Goal: Communication & Community: Answer question/provide support

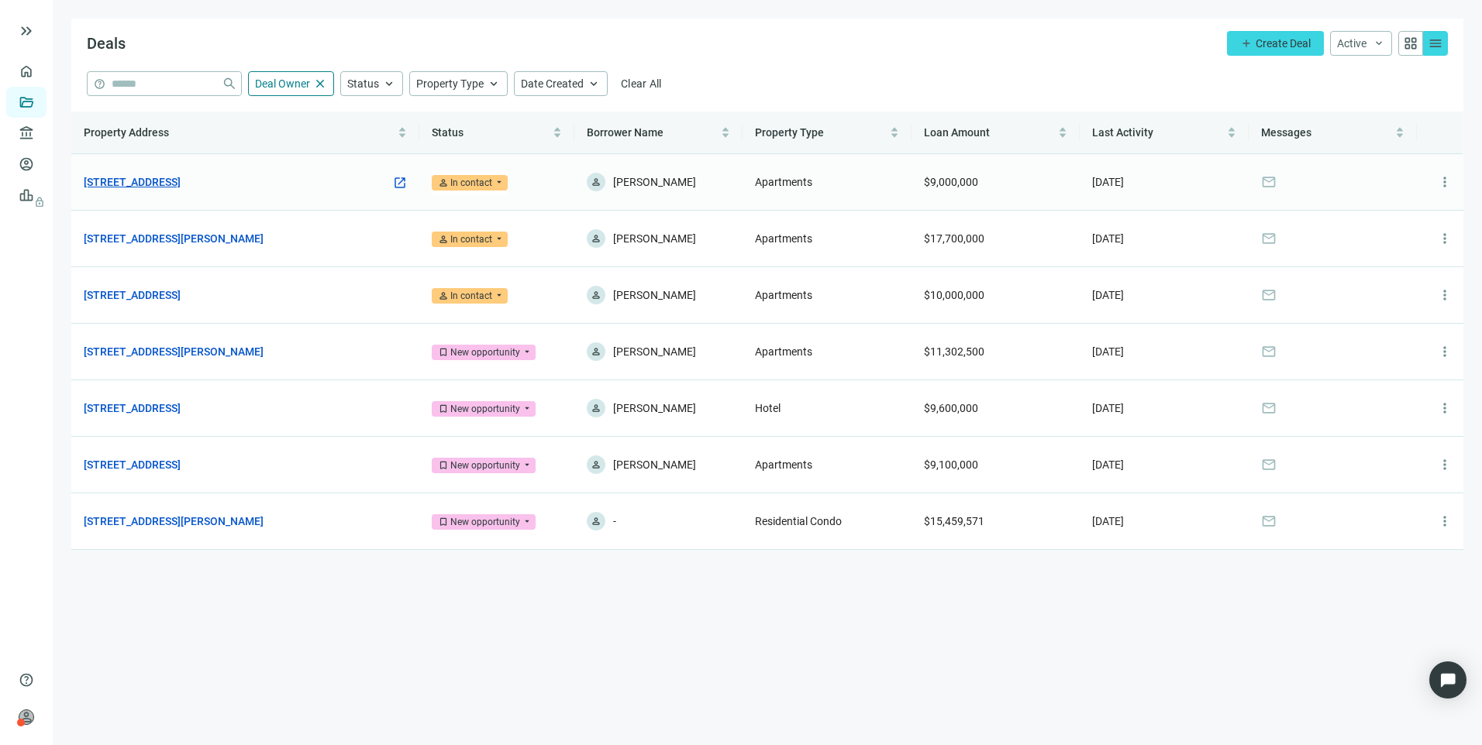
click at [181, 179] on link "[STREET_ADDRESS]" at bounding box center [132, 182] width 97 height 17
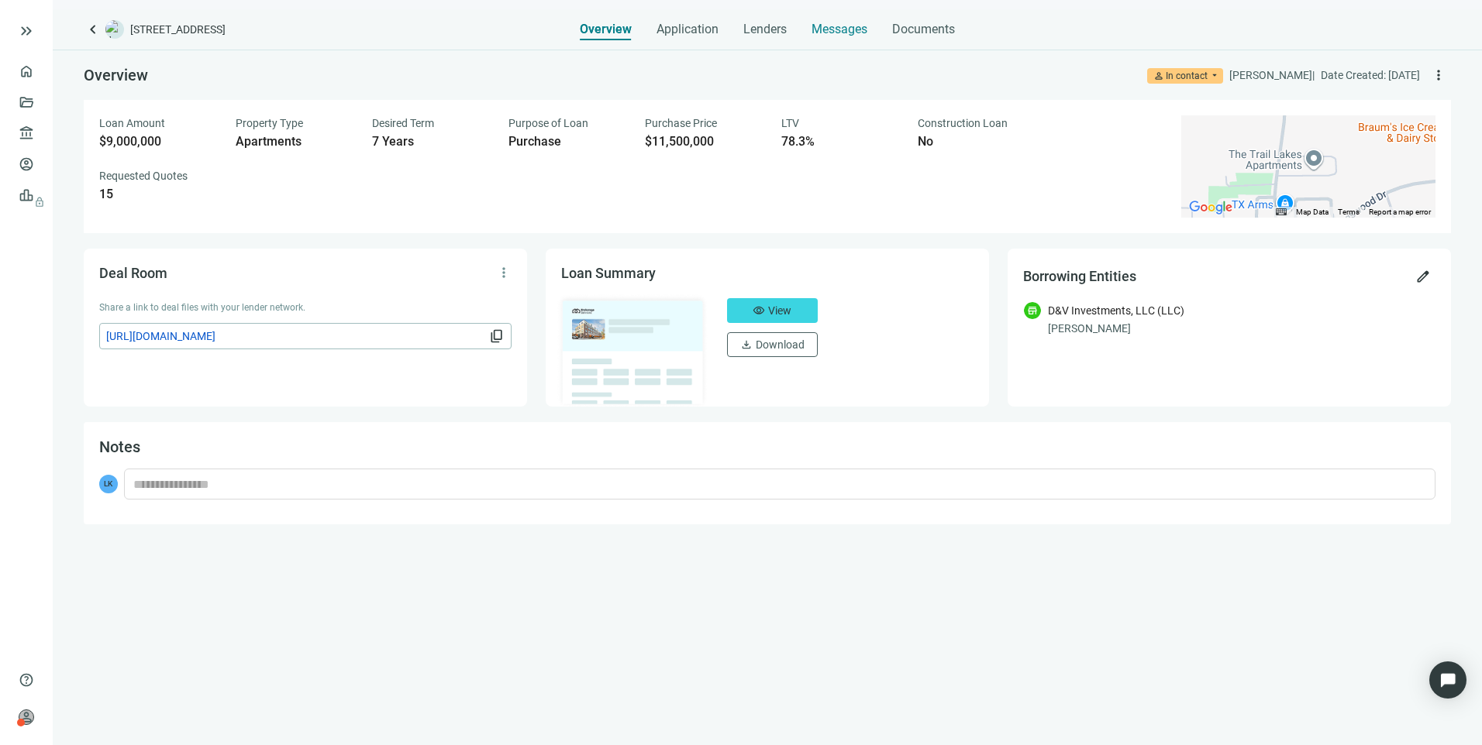
click at [831, 29] on span "Messages" at bounding box center [839, 29] width 56 height 15
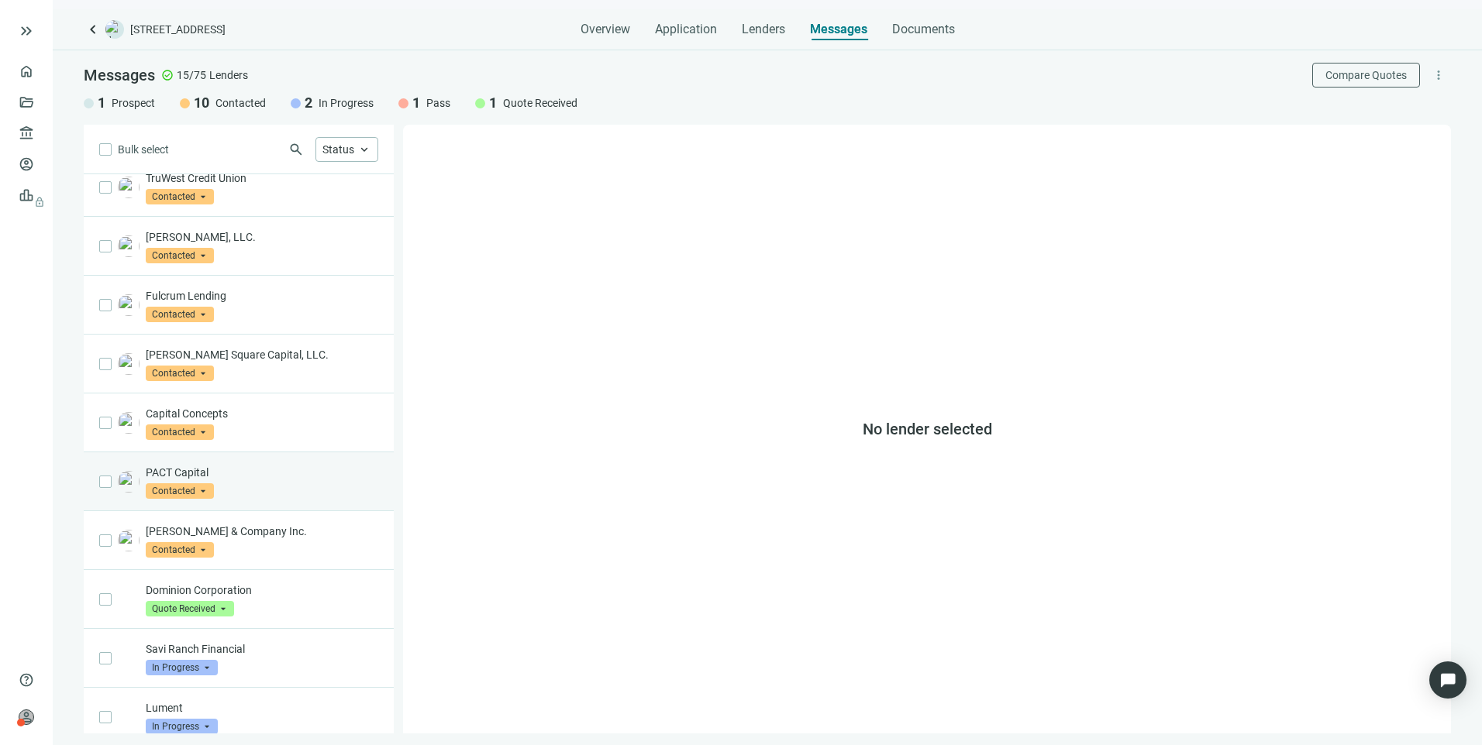
scroll to position [339, 0]
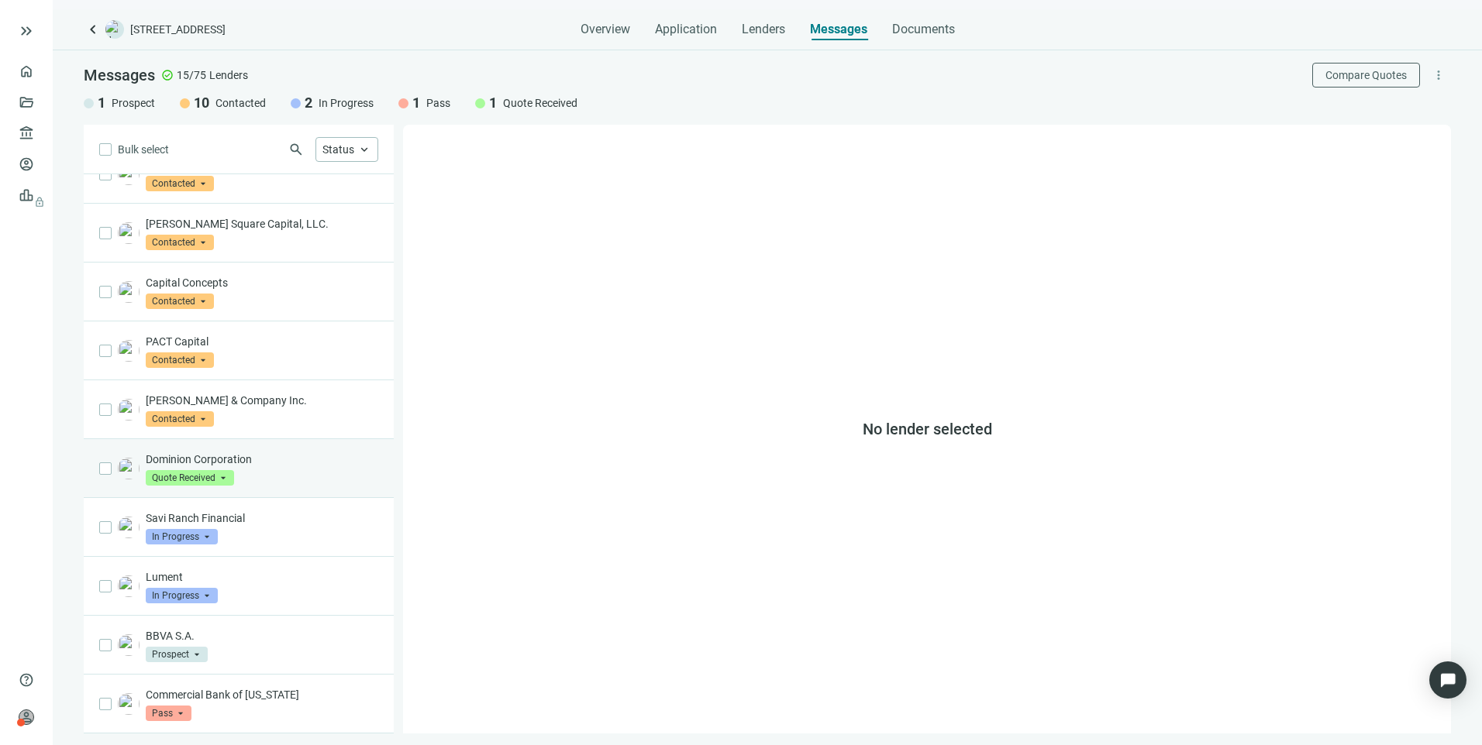
click at [279, 467] on div "Dominion Corporation Quote Received arrow_drop_down" at bounding box center [262, 469] width 232 height 34
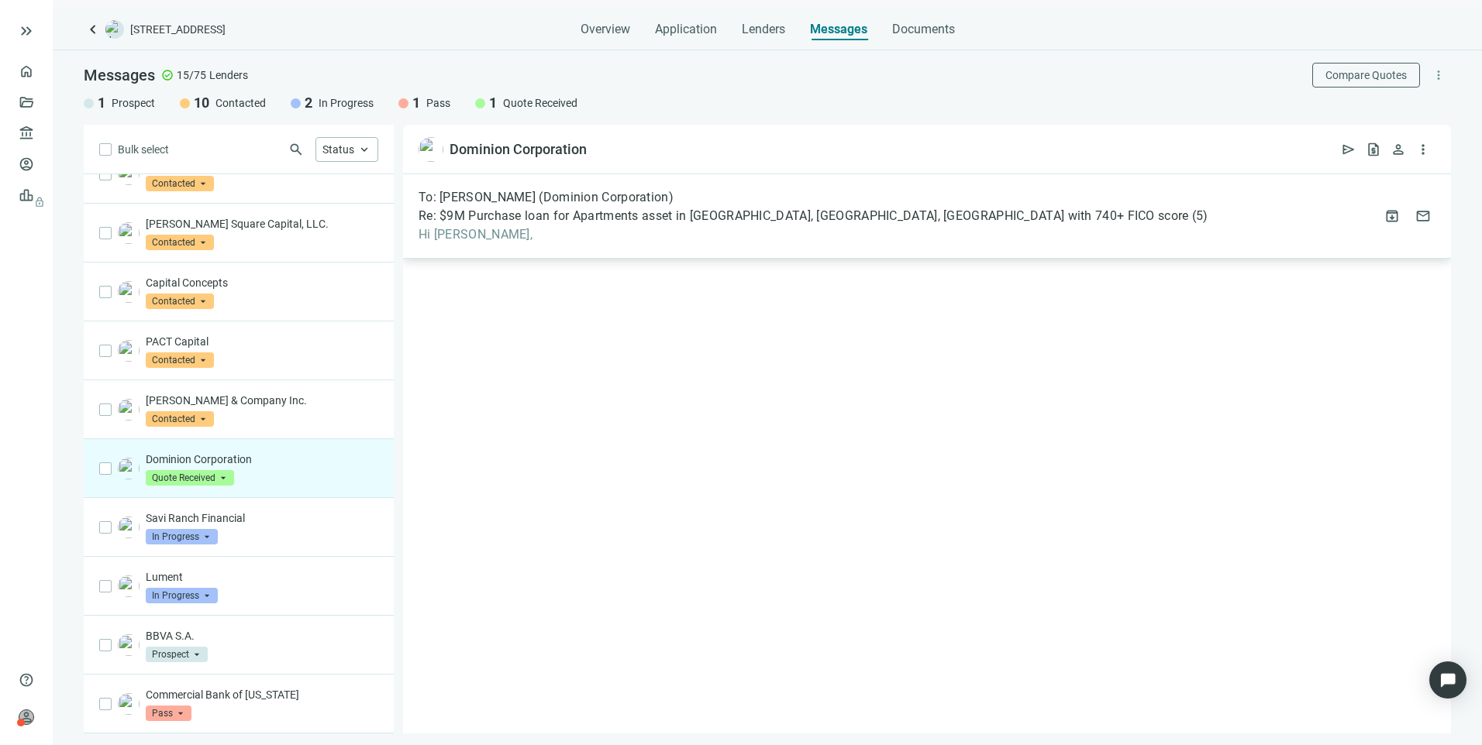
click at [559, 198] on span "To: [PERSON_NAME] (Dominion Corporation)" at bounding box center [545, 197] width 255 height 15
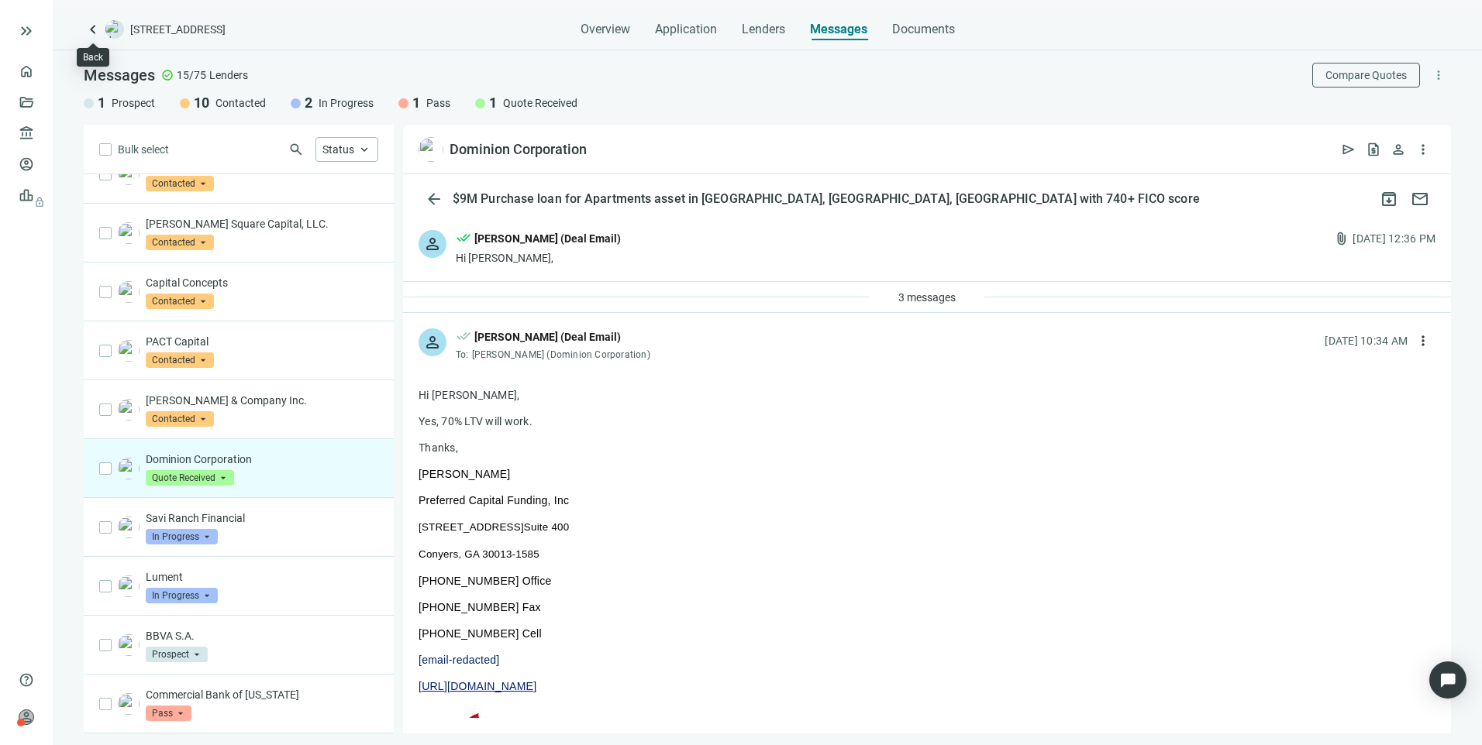
click at [95, 24] on span "keyboard_arrow_left" at bounding box center [93, 29] width 19 height 19
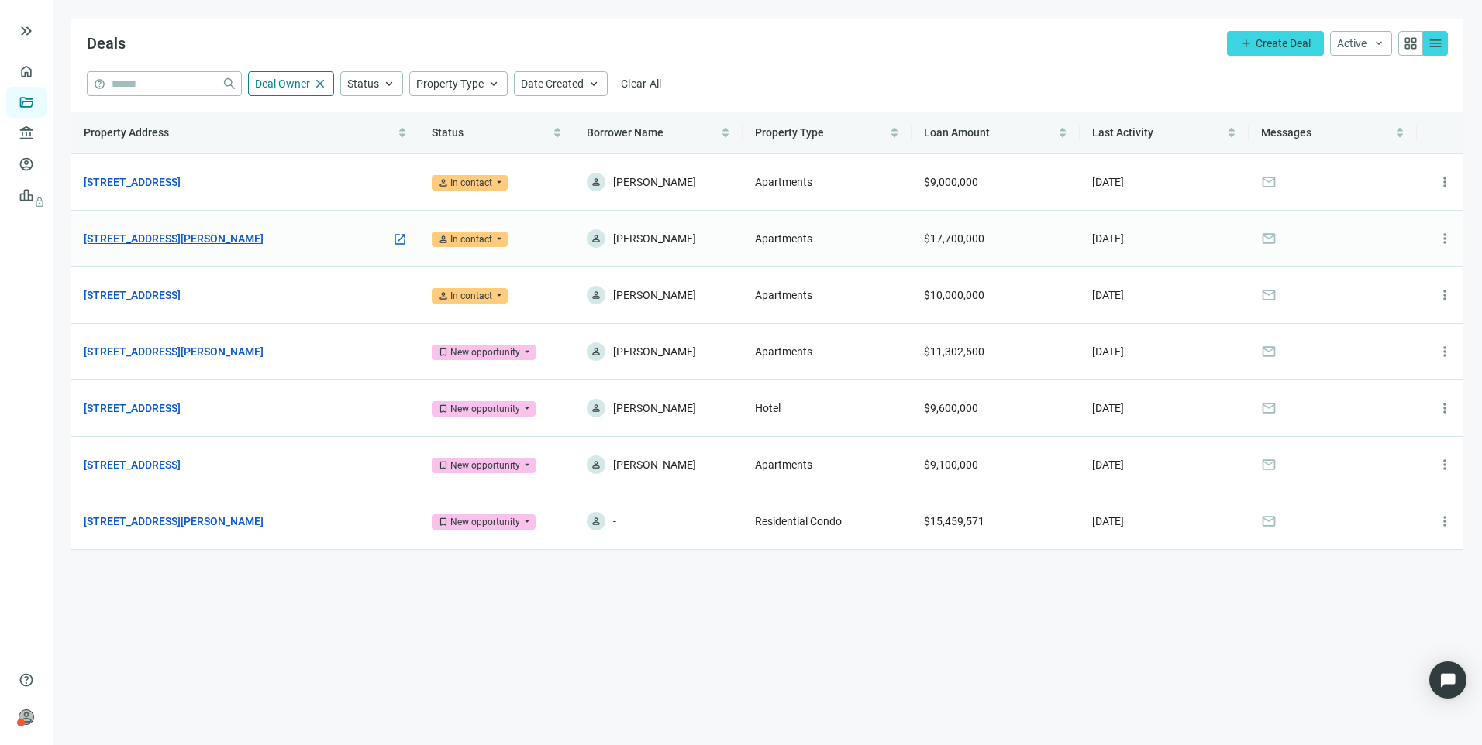
click at [239, 238] on link "[STREET_ADDRESS][PERSON_NAME]" at bounding box center [174, 238] width 180 height 17
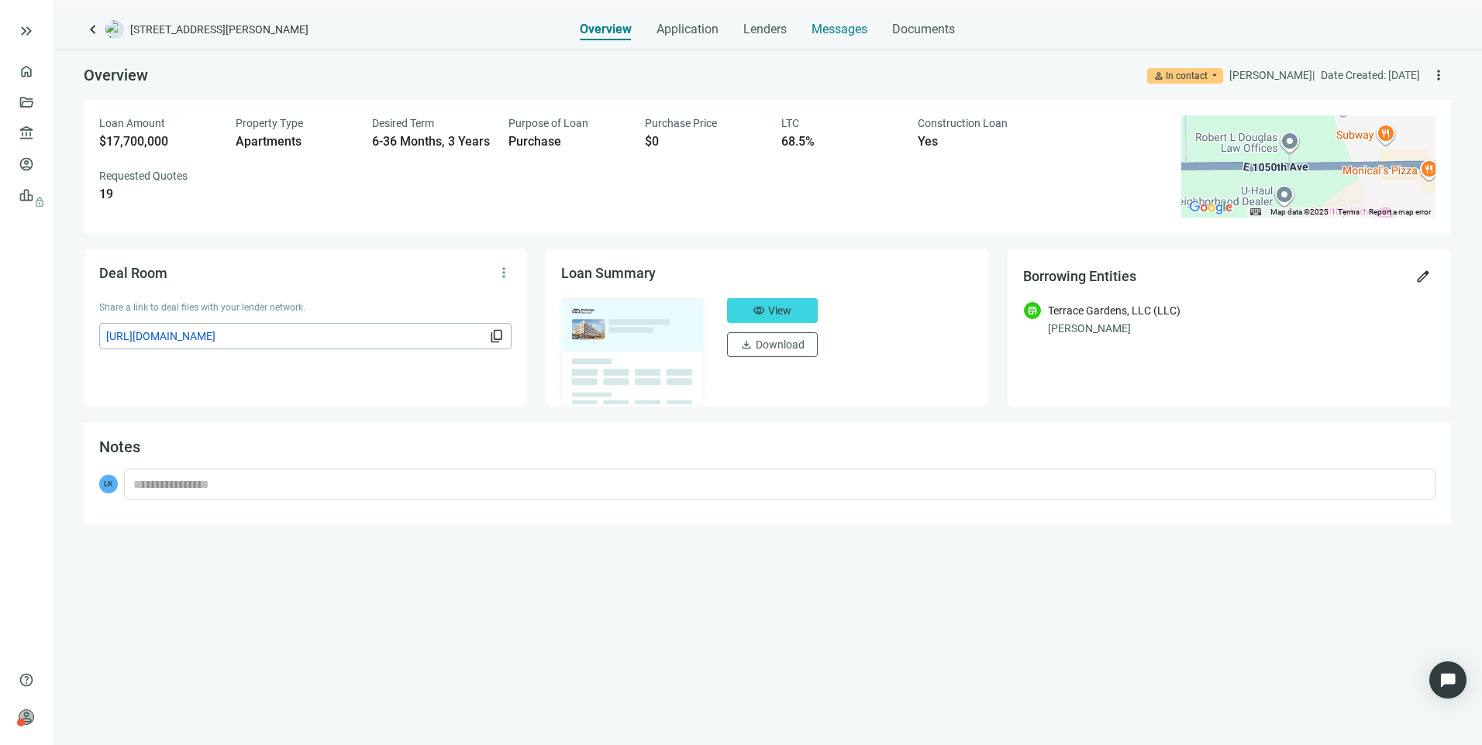
click at [842, 29] on span "Messages" at bounding box center [839, 29] width 56 height 15
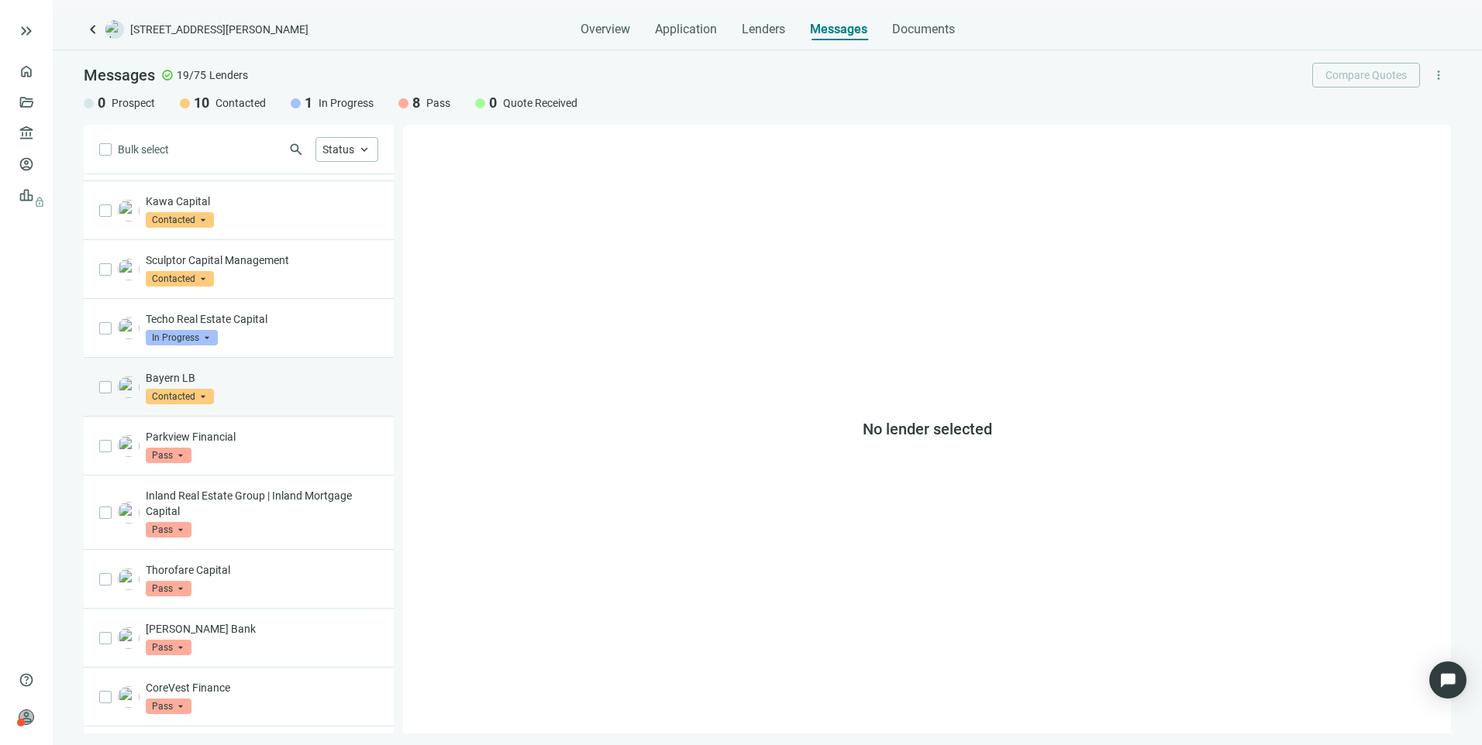
scroll to position [420, 0]
click at [275, 313] on div "Techo Real Estate Capital In Progress arrow_drop_down" at bounding box center [262, 329] width 232 height 34
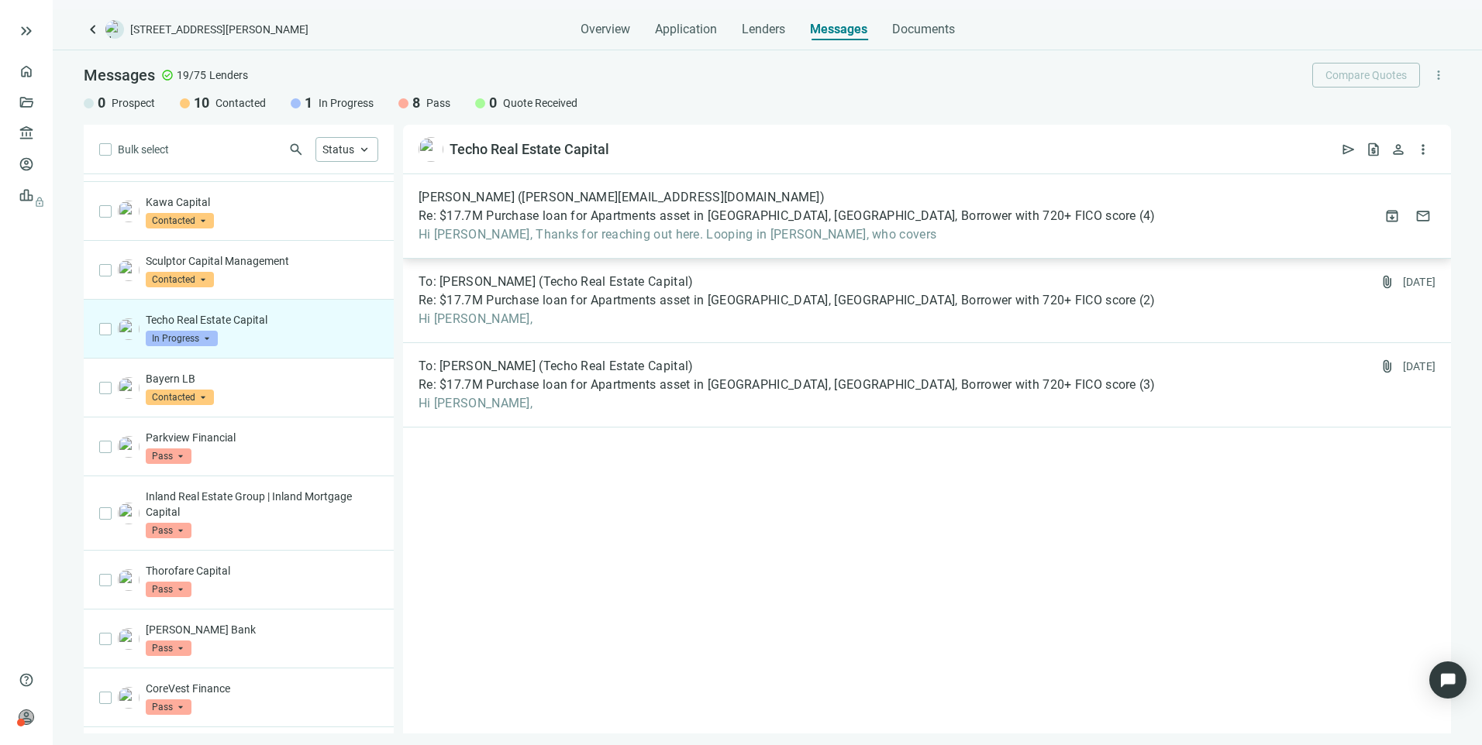
click at [562, 243] on div "[PERSON_NAME] ([PERSON_NAME][EMAIL_ADDRESS][DOMAIN_NAME]) Re: $17.7M Purchase l…" at bounding box center [927, 216] width 1048 height 84
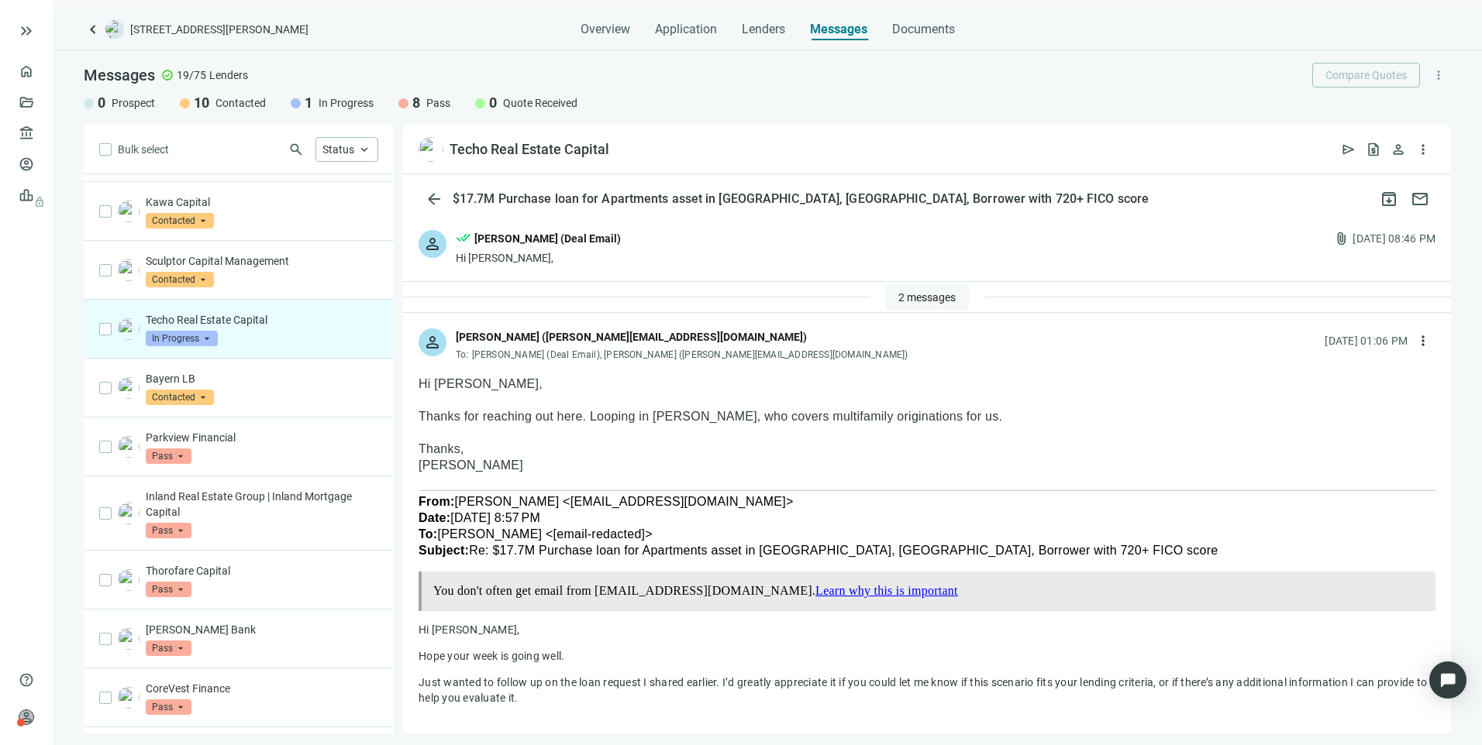
click at [911, 294] on span "2 messages" at bounding box center [926, 297] width 57 height 12
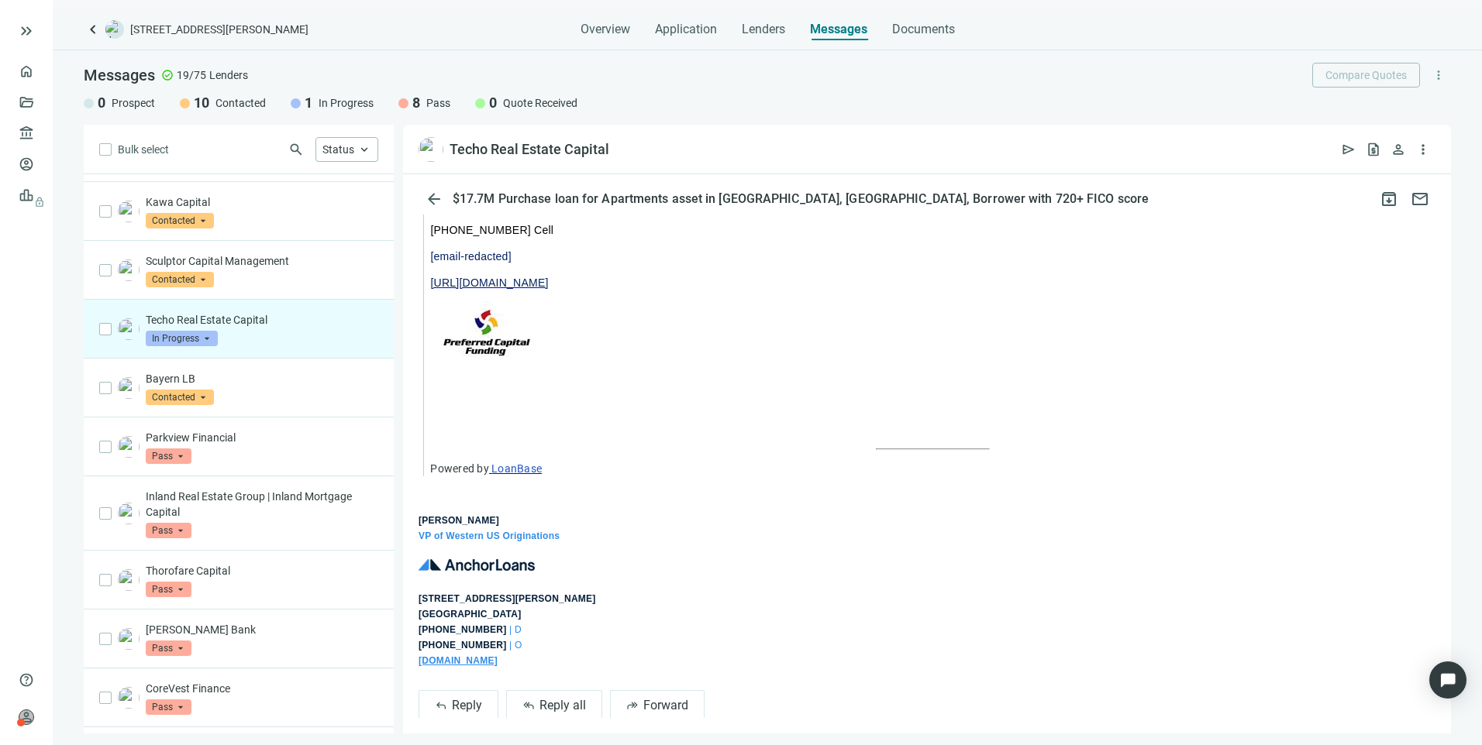
scroll to position [1547, 0]
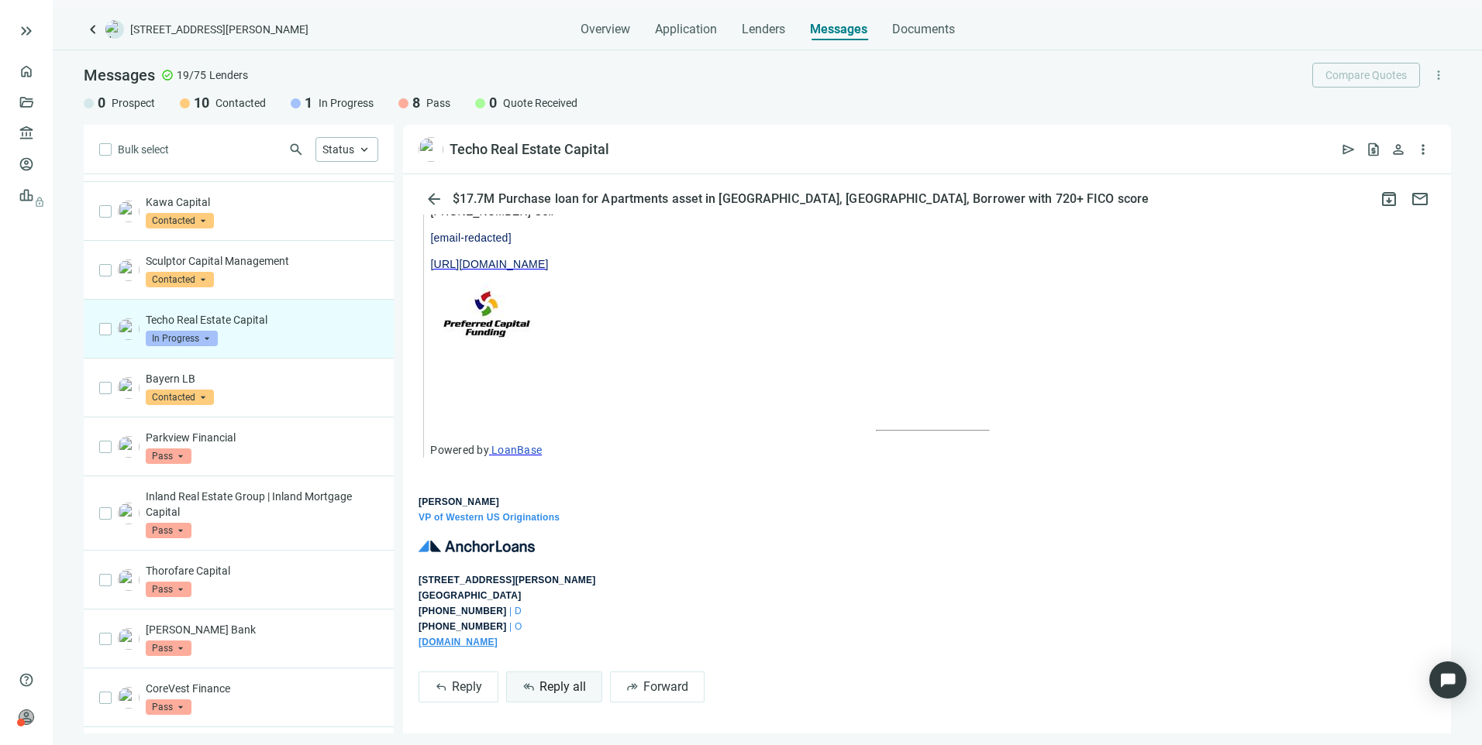
click at [536, 687] on button "reply_all Reply all" at bounding box center [554, 687] width 96 height 31
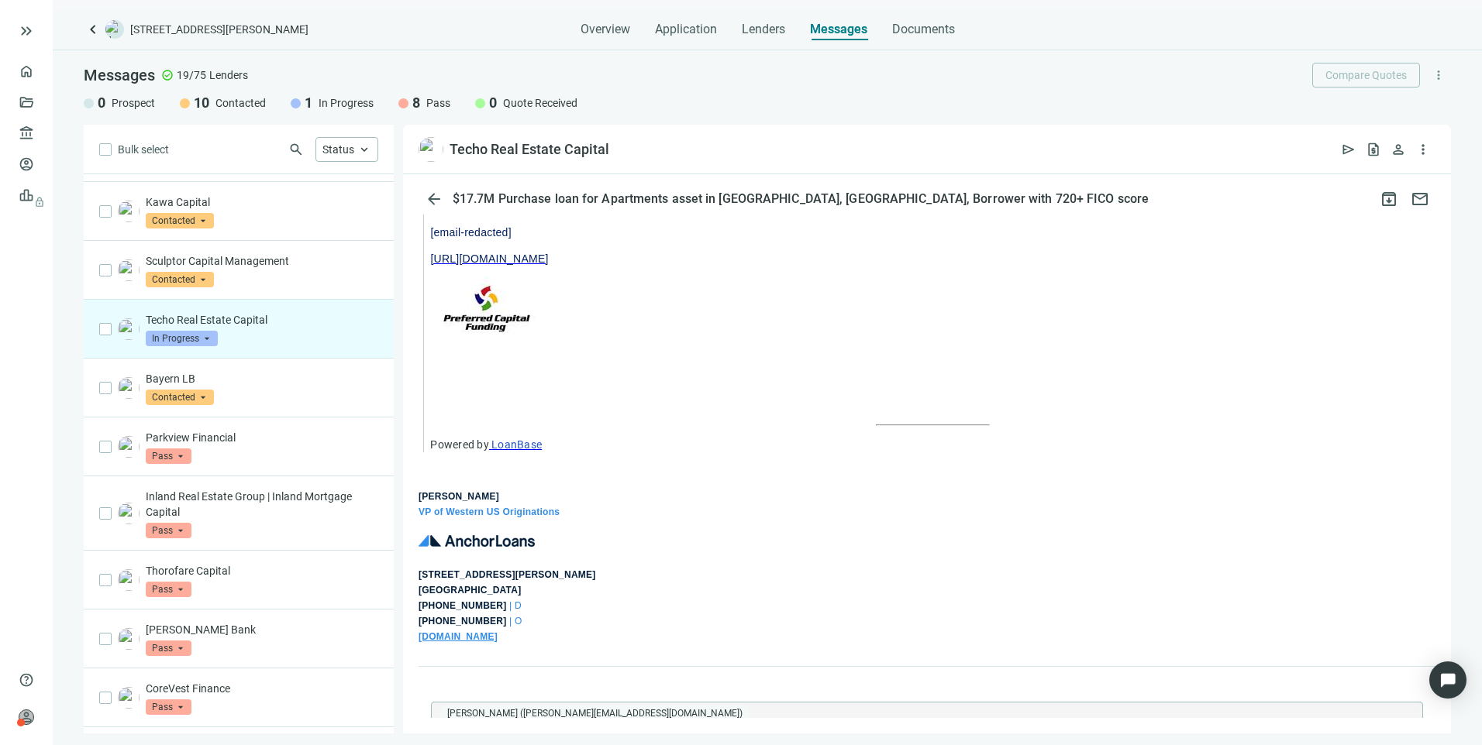
scroll to position [1894, 0]
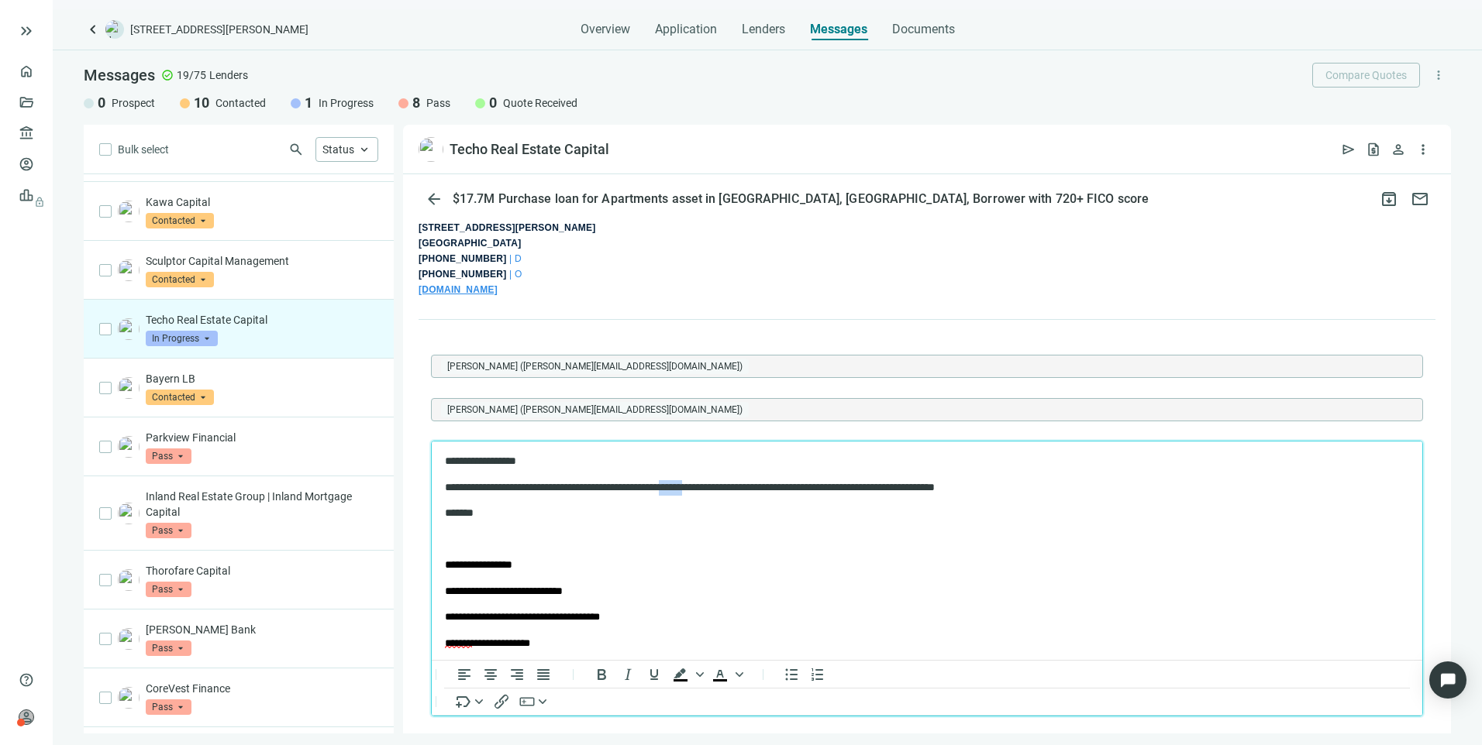
drag, startPoint x: 749, startPoint y: 487, endPoint x: 721, endPoint y: 487, distance: 27.1
click at [721, 487] on p "**********" at bounding box center [913, 487] width 937 height 15
drag, startPoint x: 1073, startPoint y: 488, endPoint x: 725, endPoint y: 484, distance: 348.7
click at [725, 484] on p "**********" at bounding box center [913, 487] width 937 height 15
click at [486, 537] on p "Rich Text Area. Press ALT-0 for help." at bounding box center [927, 539] width 964 height 15
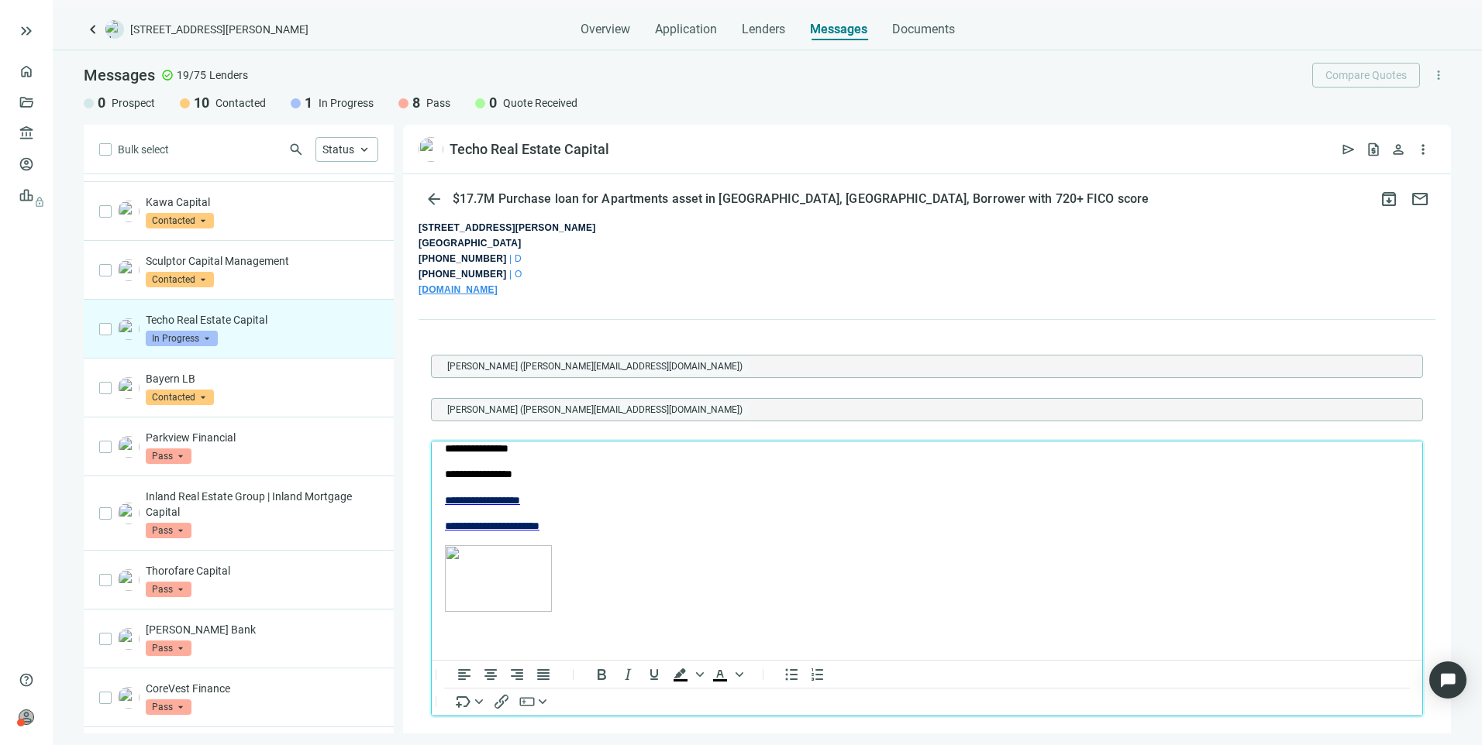
scroll to position [1975, 0]
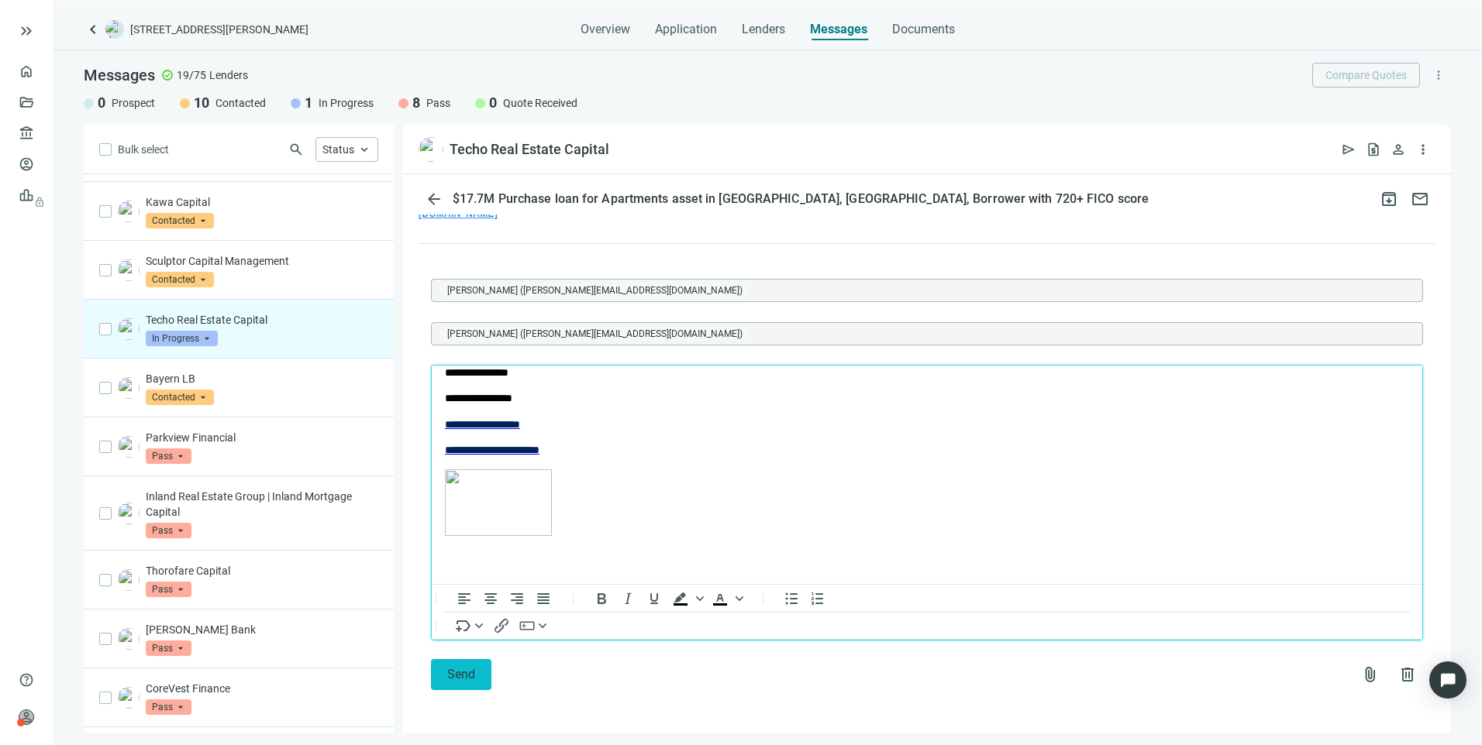
click at [473, 676] on span "Send" at bounding box center [461, 674] width 28 height 15
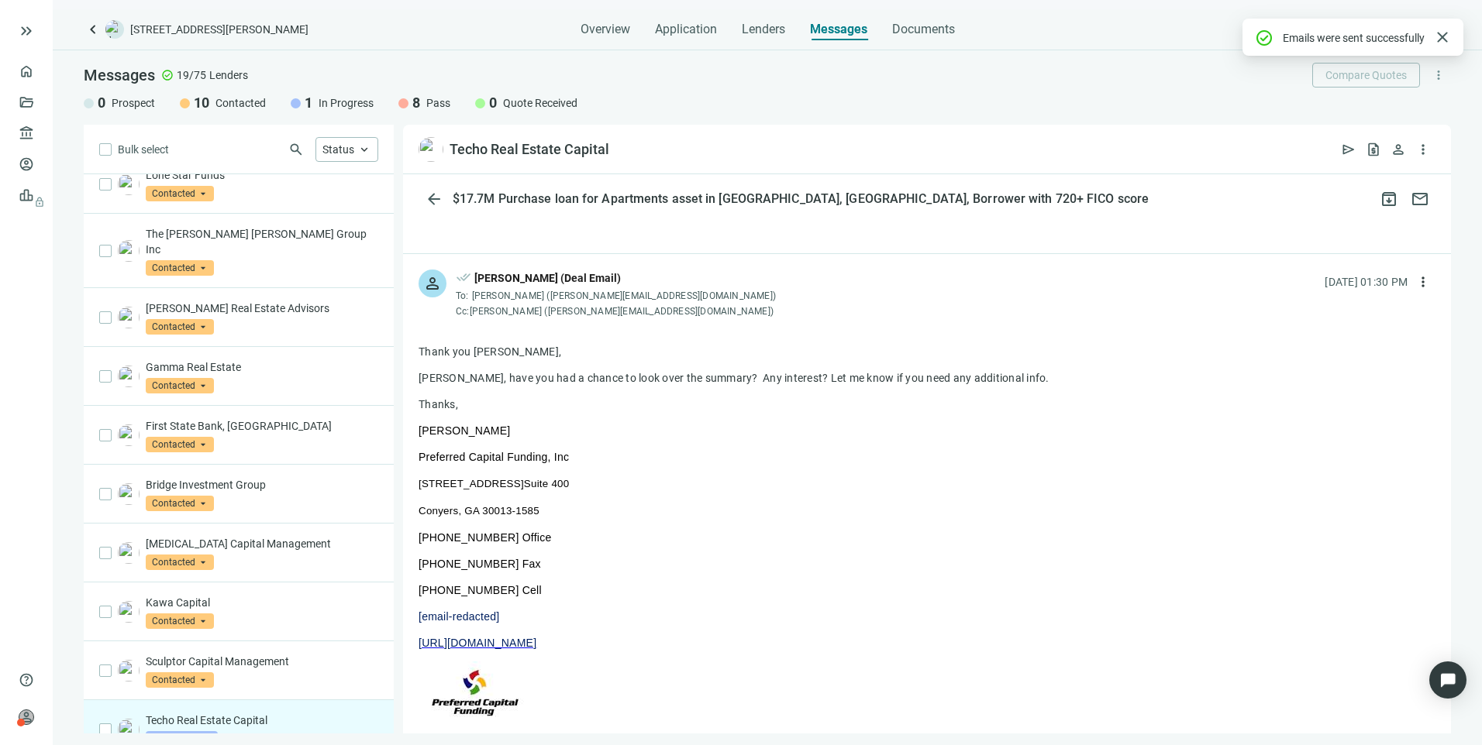
scroll to position [0, 0]
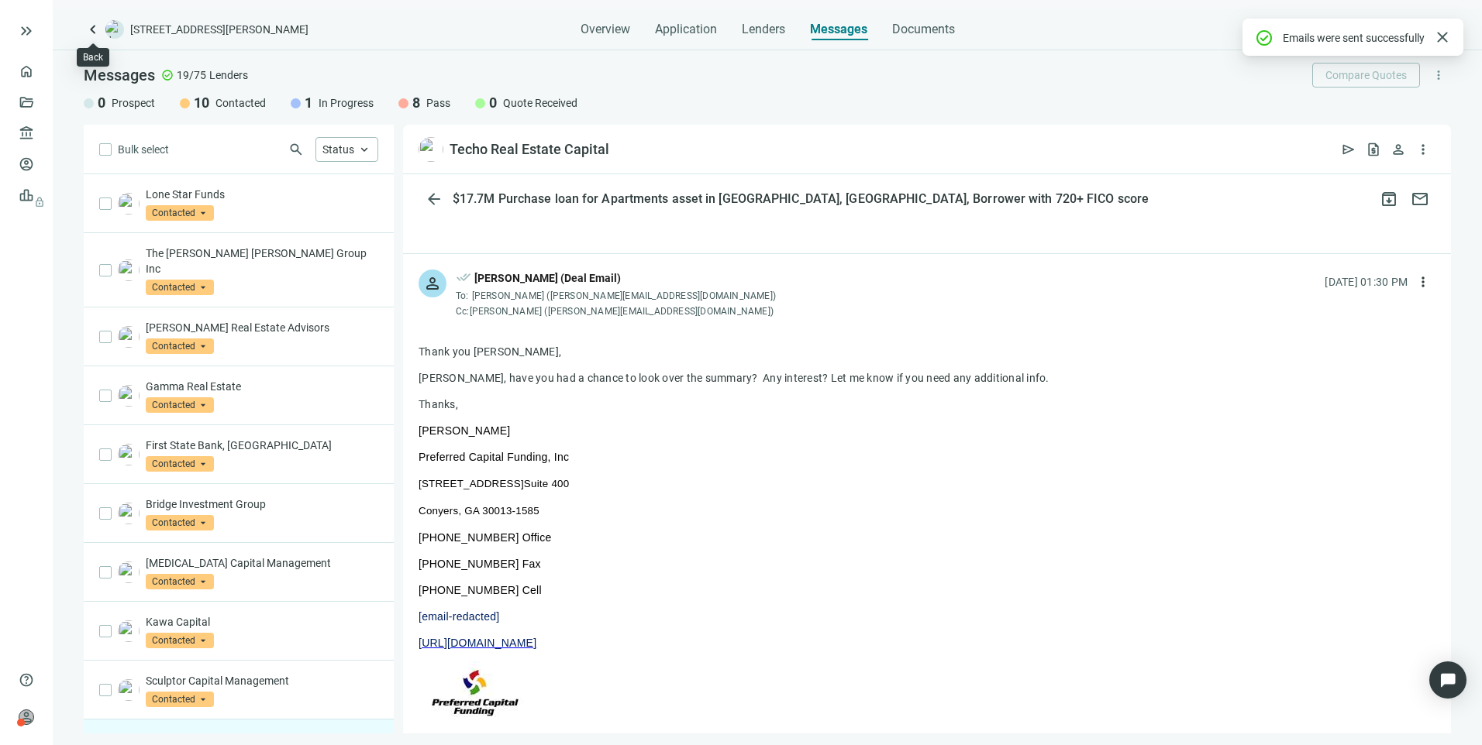
click at [95, 27] on span "keyboard_arrow_left" at bounding box center [93, 29] width 19 height 19
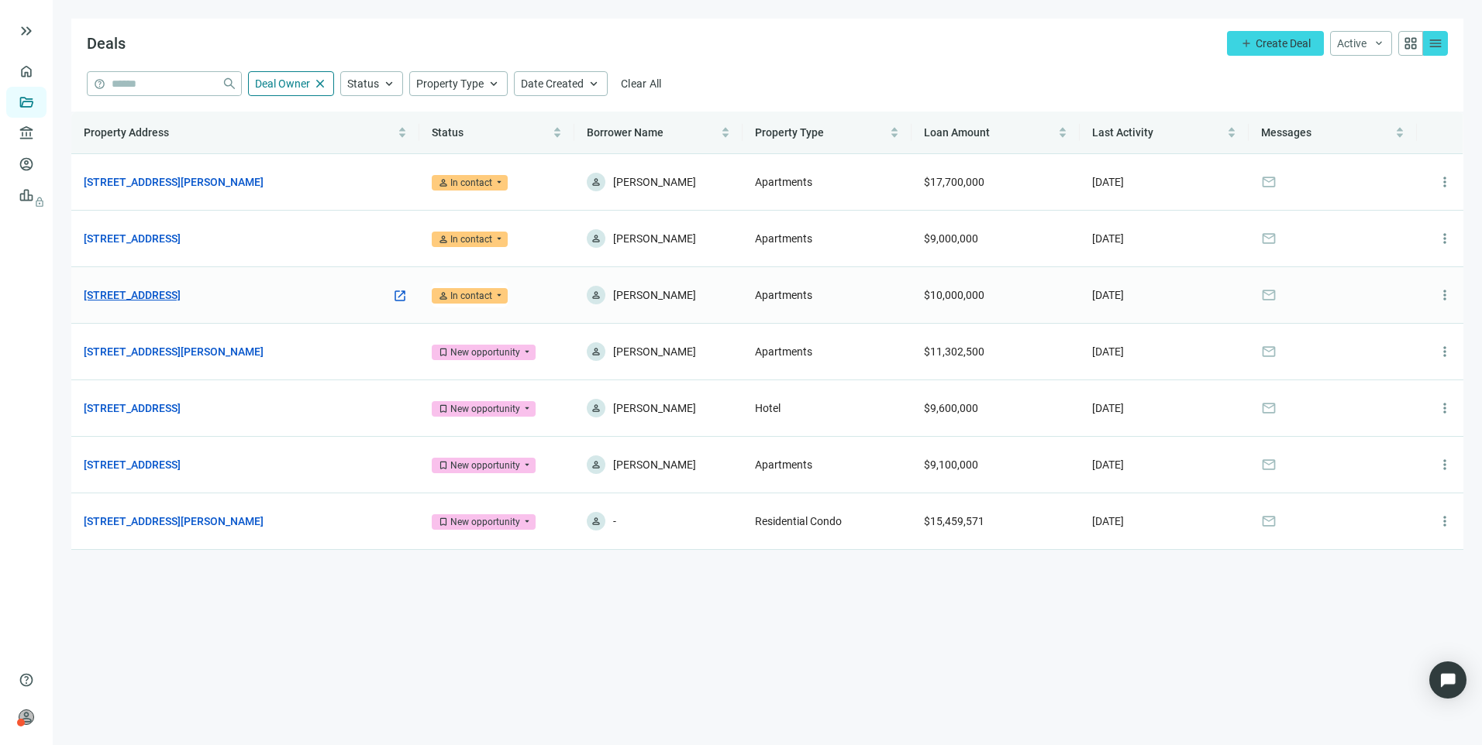
click at [181, 301] on link "[STREET_ADDRESS]" at bounding box center [132, 295] width 97 height 17
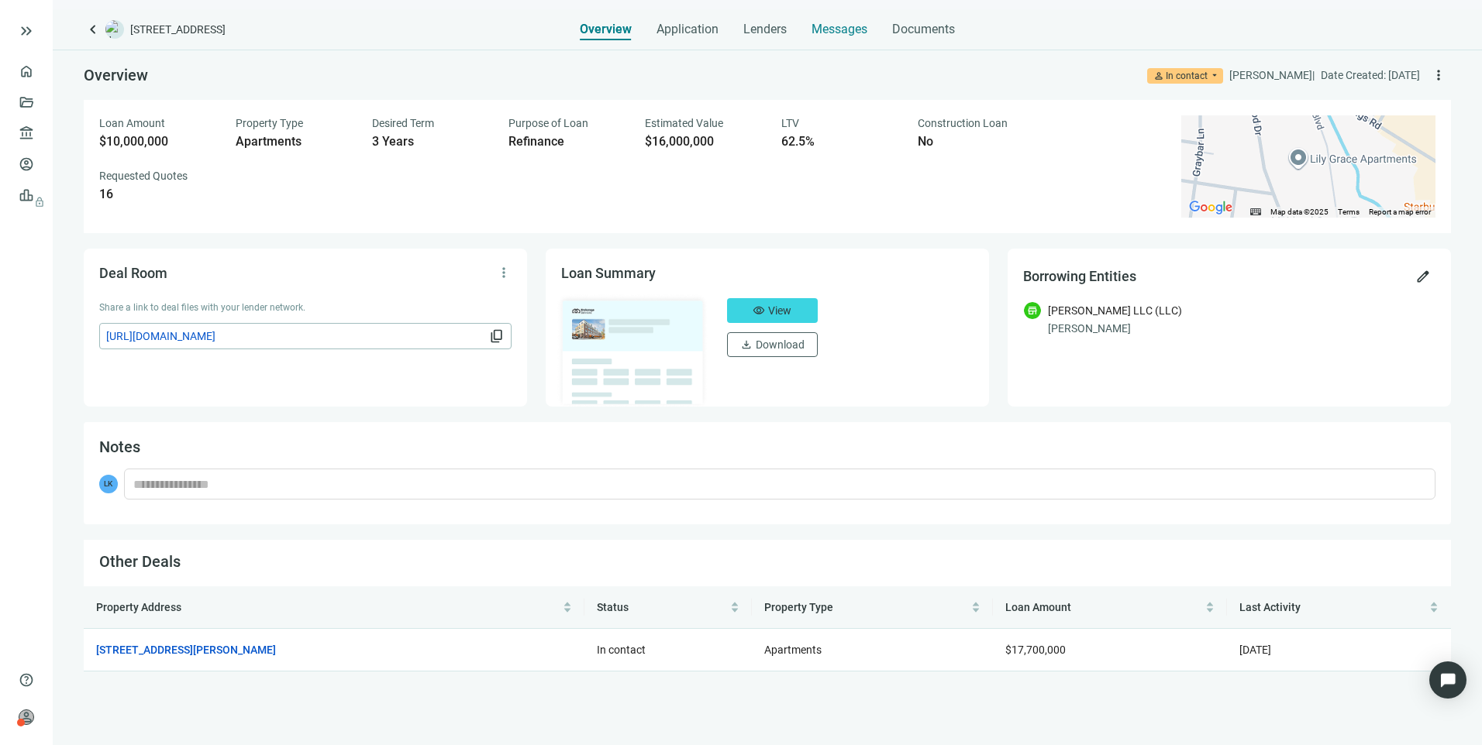
click at [845, 32] on span "Messages" at bounding box center [839, 29] width 56 height 15
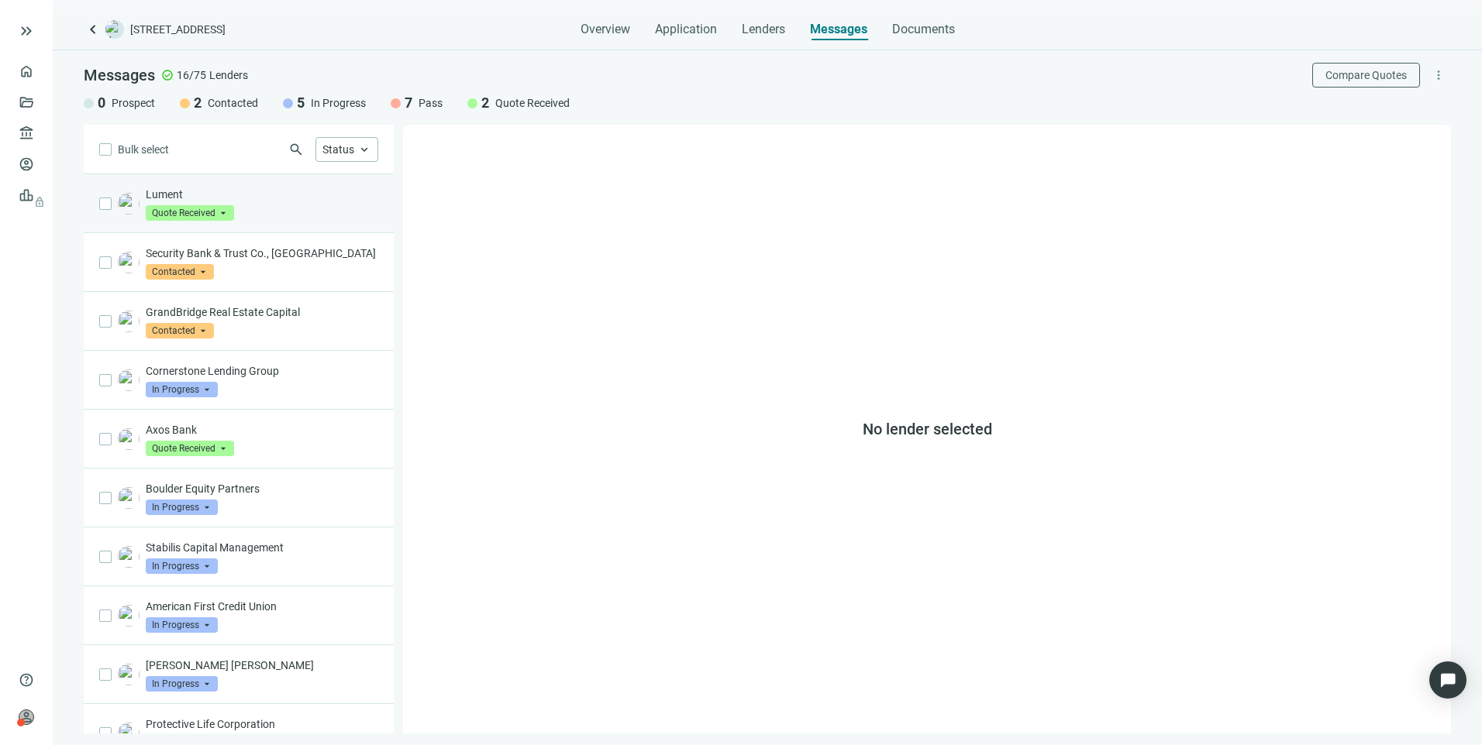
click at [284, 211] on div "Lument Quote Received arrow_drop_down" at bounding box center [262, 204] width 232 height 34
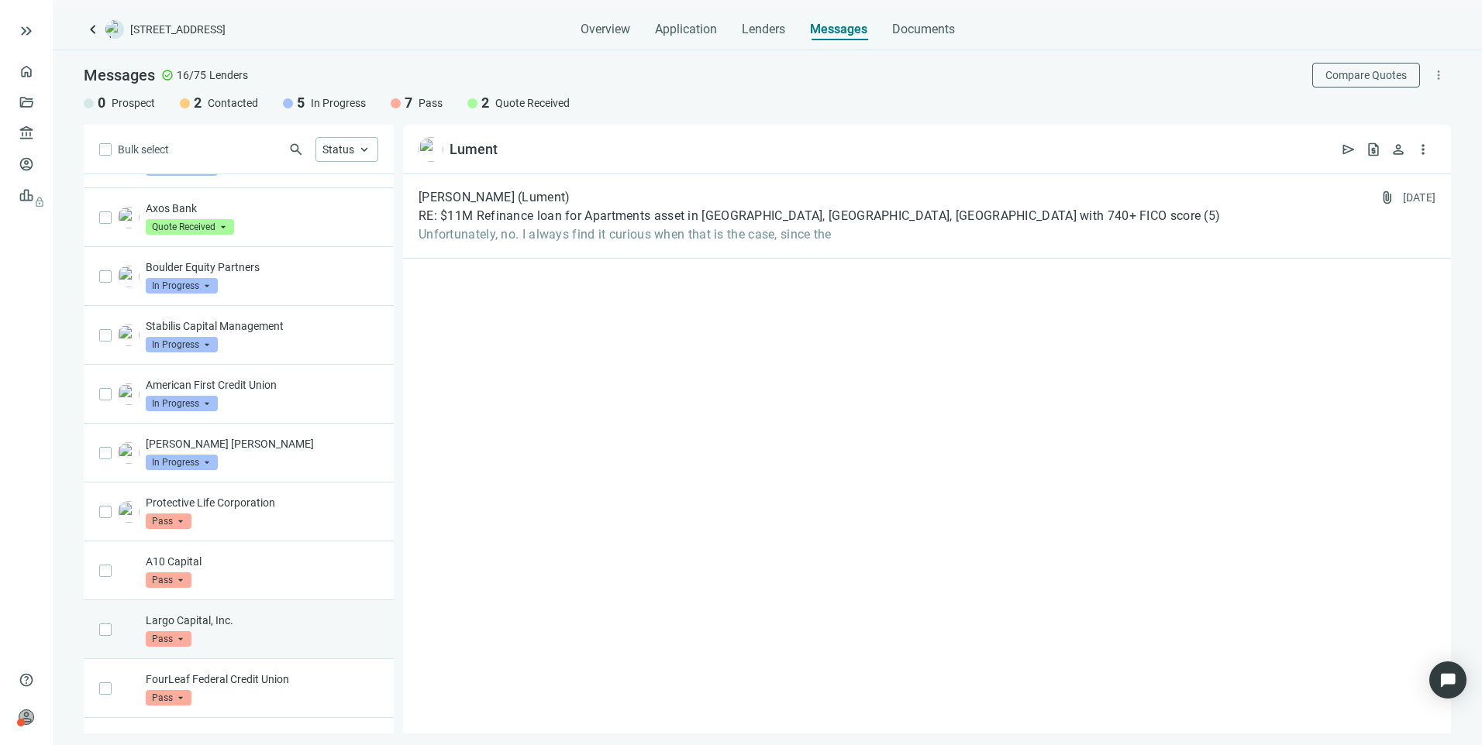
scroll to position [383, 0]
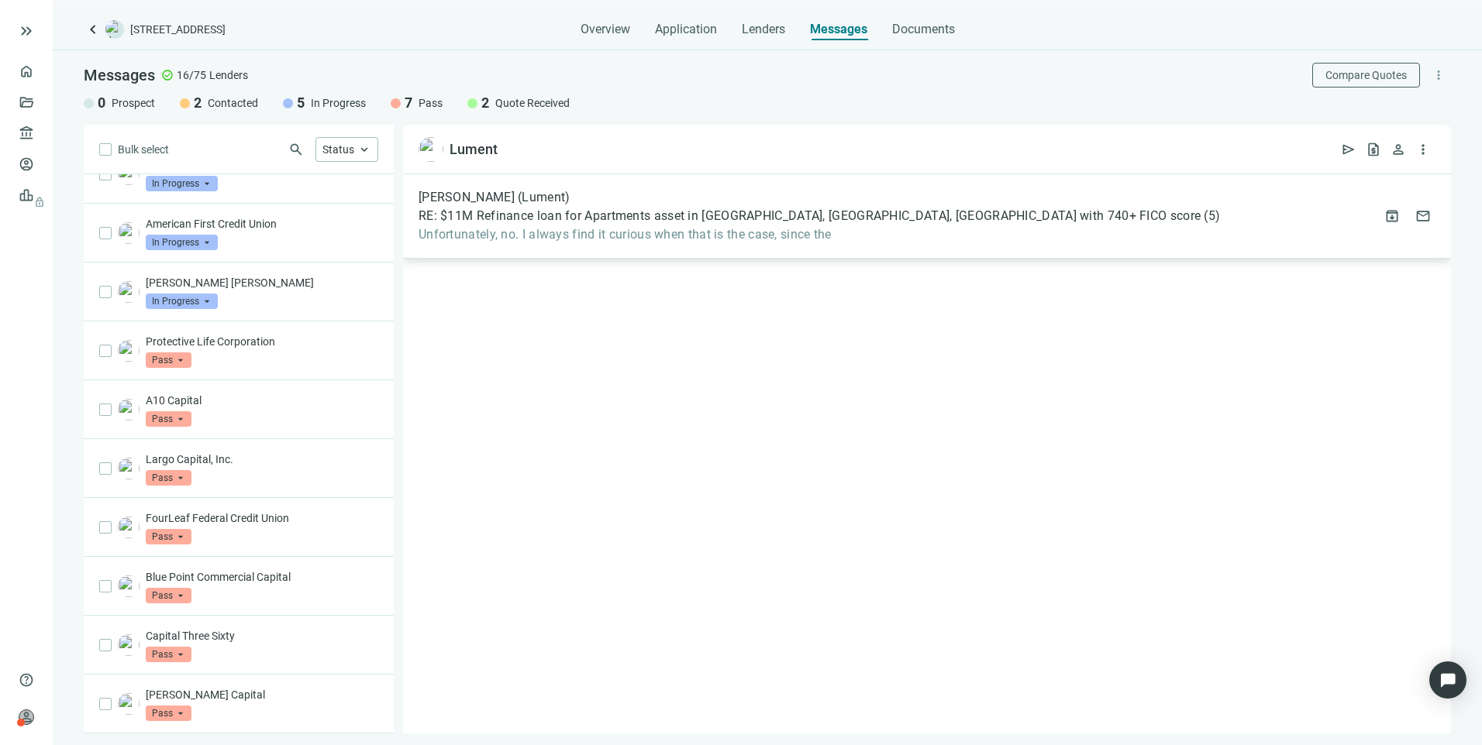
click at [546, 251] on div "[PERSON_NAME] (Lument) RE: $11M Refinance loan for Apartments asset in [GEOGRAP…" at bounding box center [927, 216] width 1048 height 84
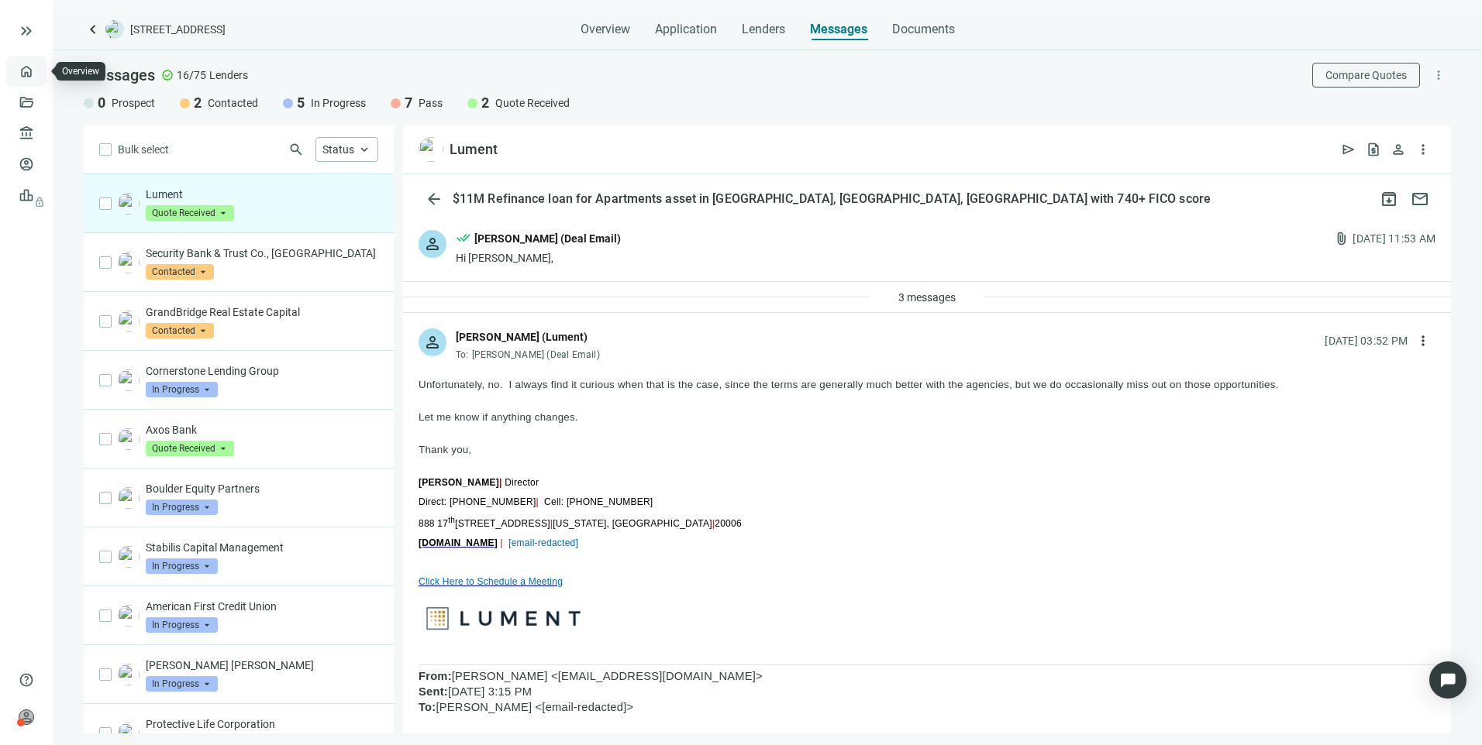
click at [39, 68] on link "Overview" at bounding box center [62, 71] width 46 height 12
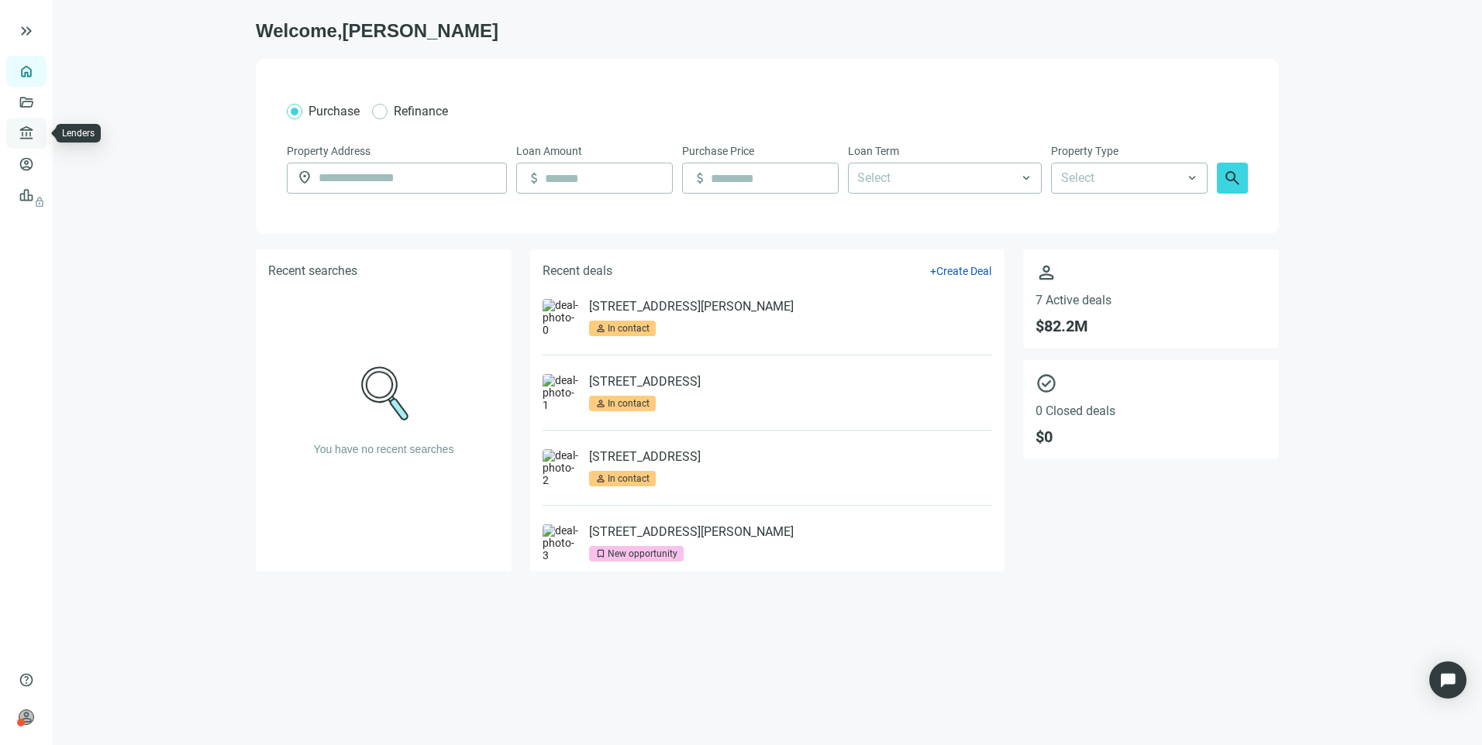
click at [39, 139] on link "Lenders" at bounding box center [59, 133] width 40 height 12
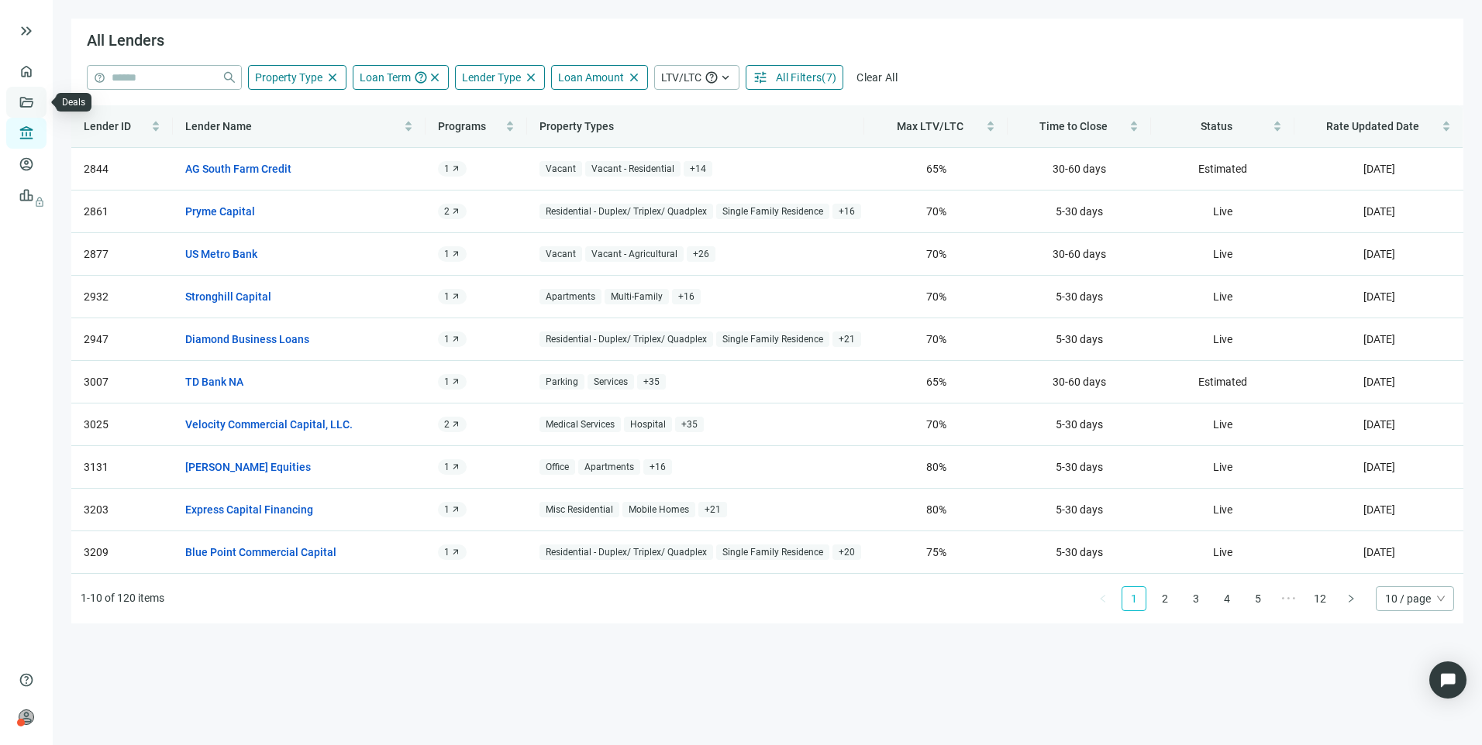
click at [39, 108] on link "Deals" at bounding box center [53, 102] width 28 height 12
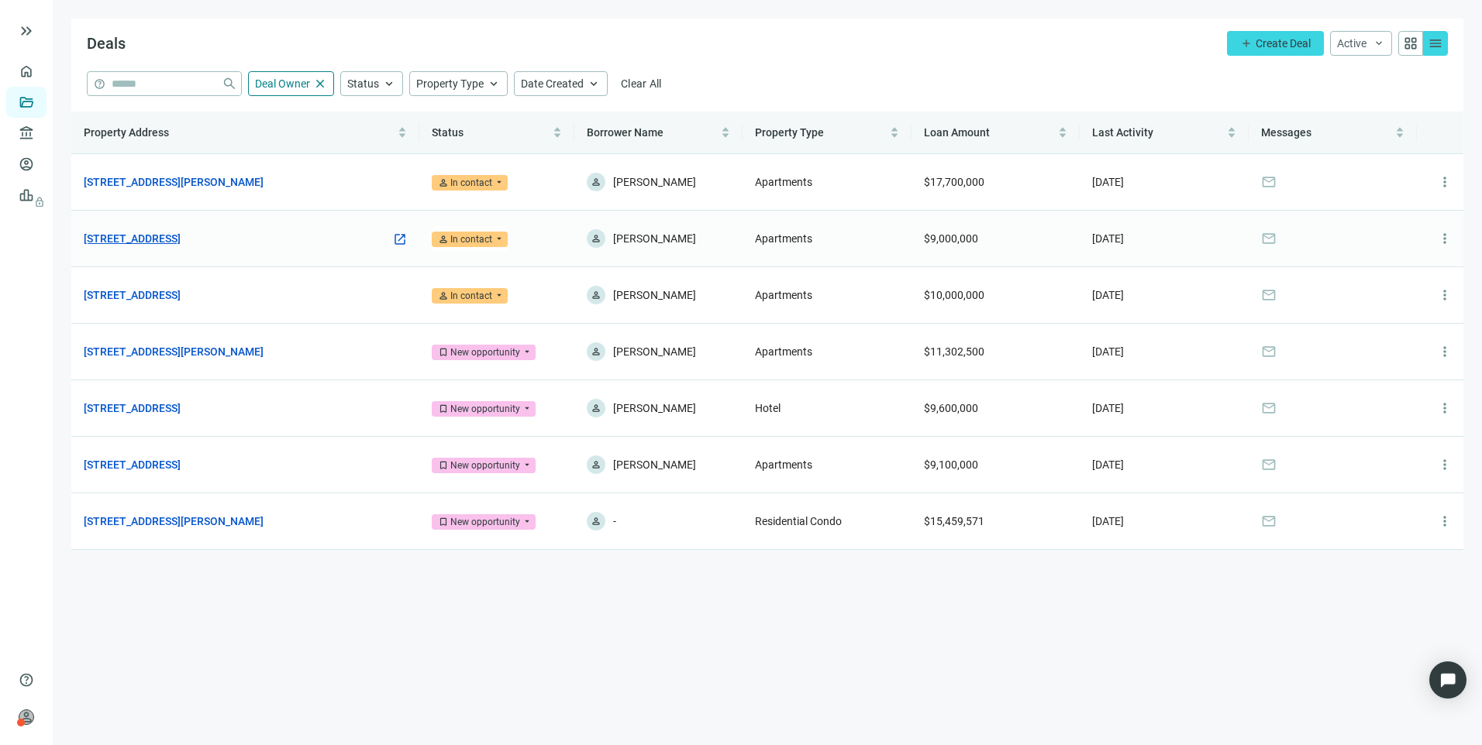
click at [181, 236] on link "[STREET_ADDRESS]" at bounding box center [132, 238] width 97 height 17
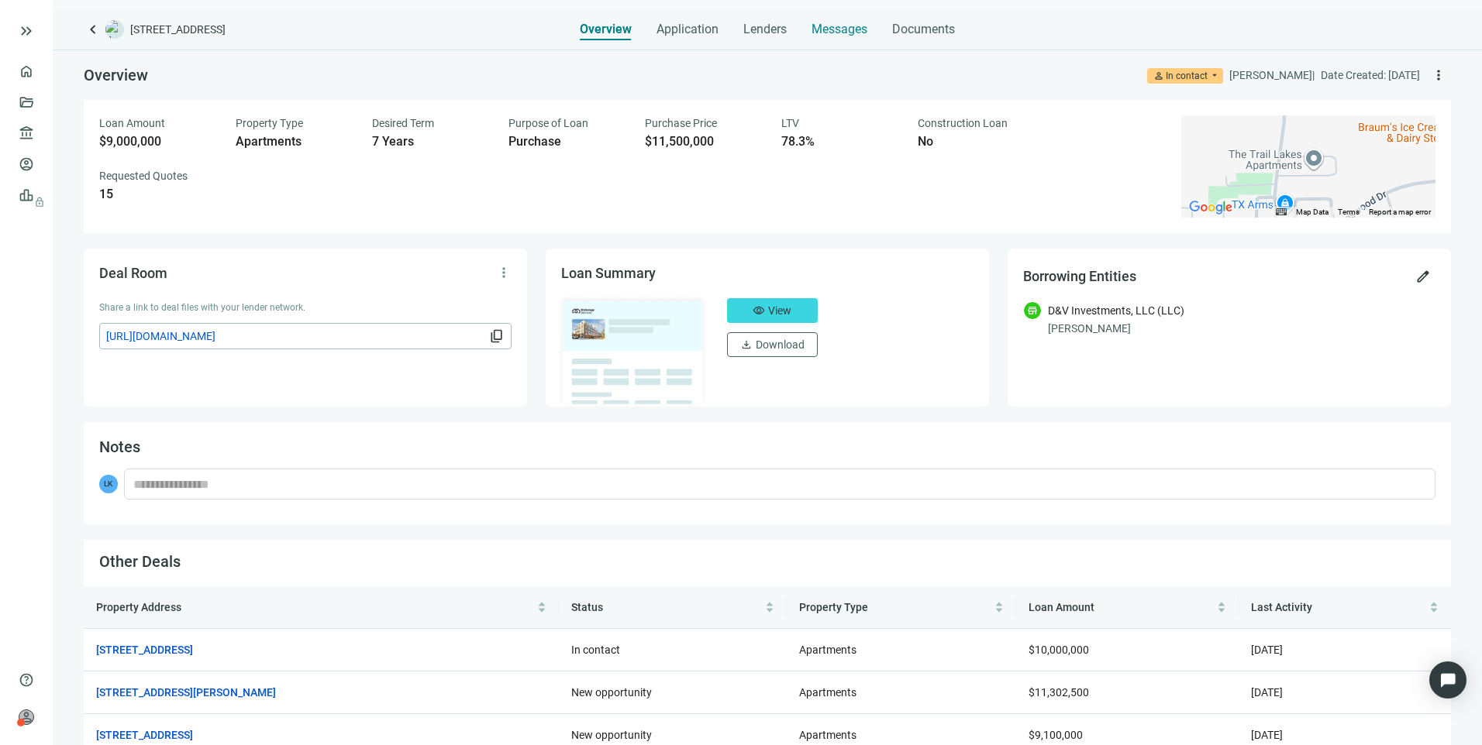
click at [828, 36] on div "Messages" at bounding box center [839, 29] width 56 height 15
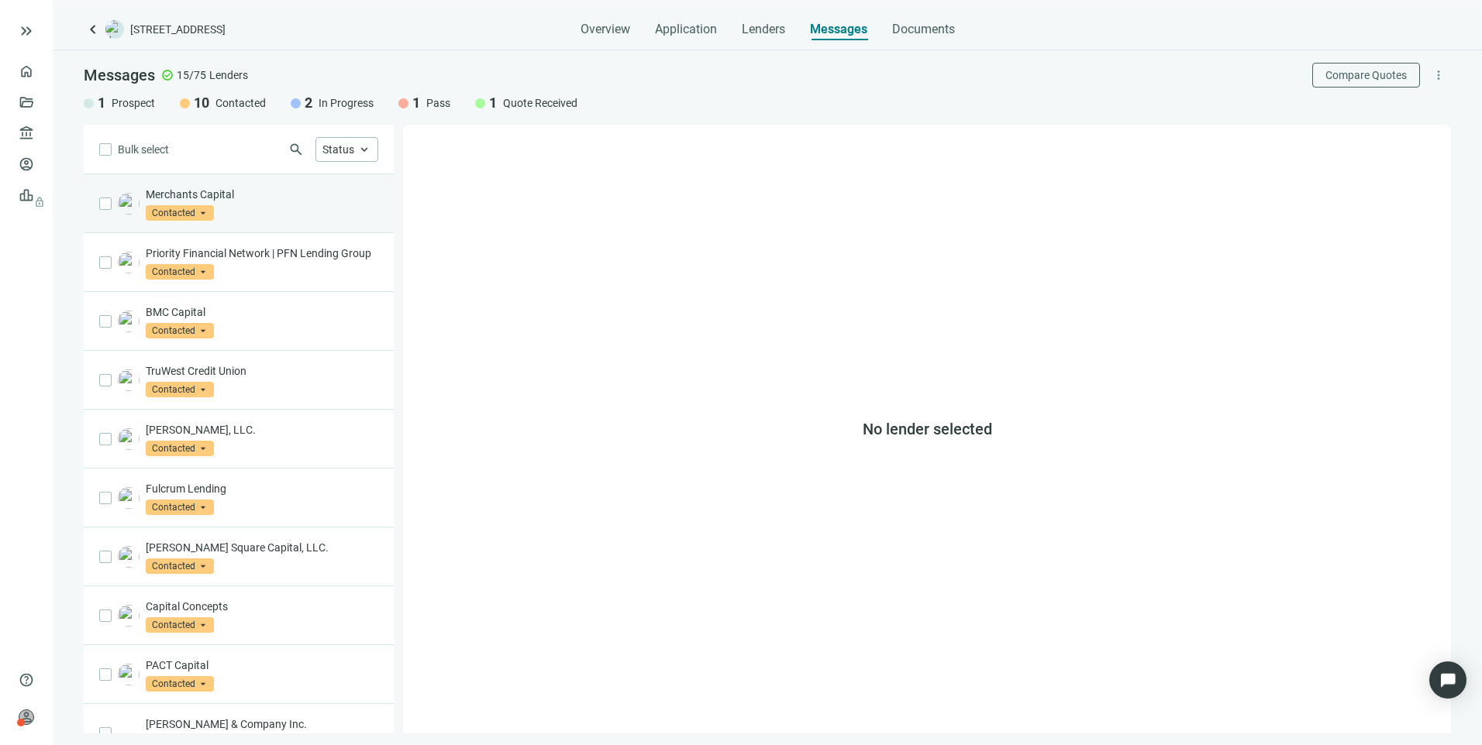
scroll to position [339, 0]
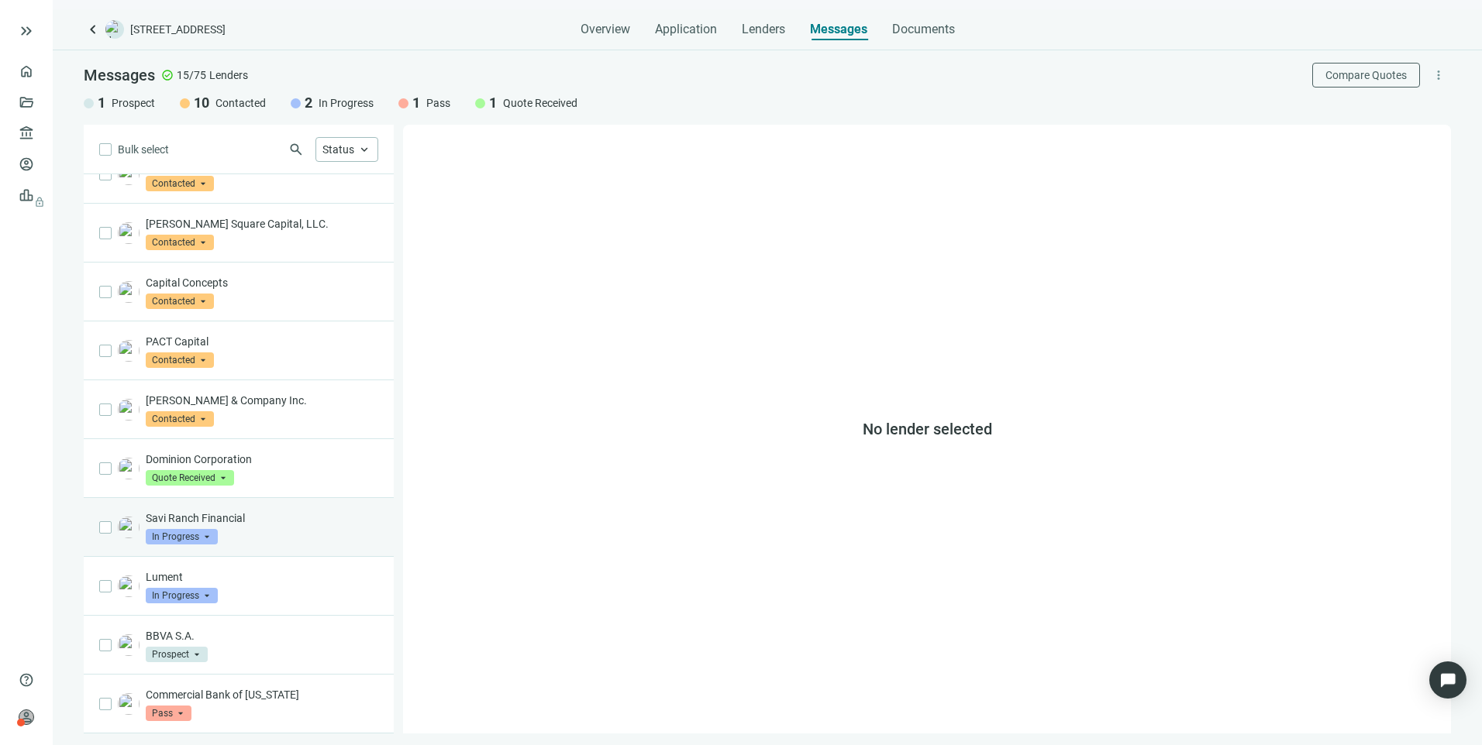
click at [263, 519] on p "Savi Ranch Financial" at bounding box center [262, 518] width 232 height 15
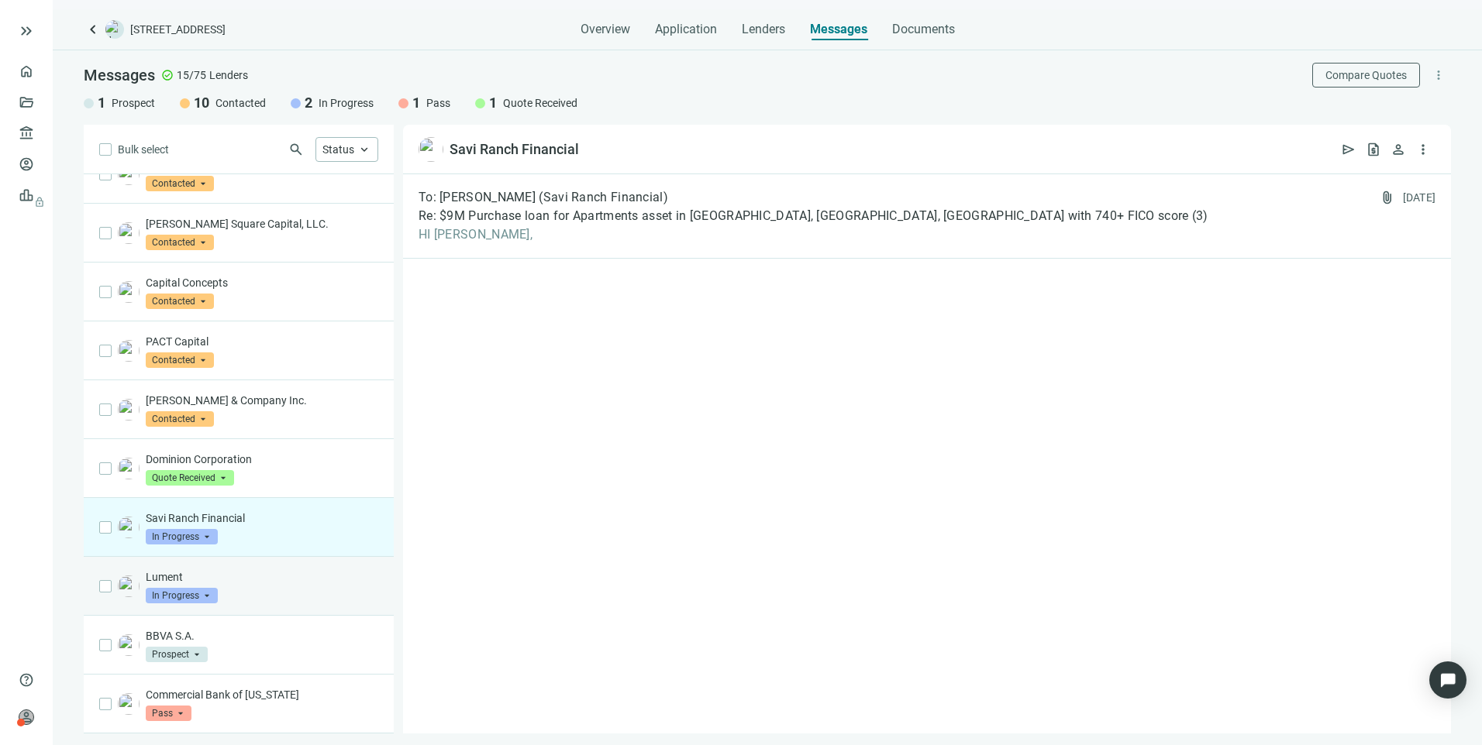
click at [235, 579] on p "Lument" at bounding box center [262, 577] width 232 height 15
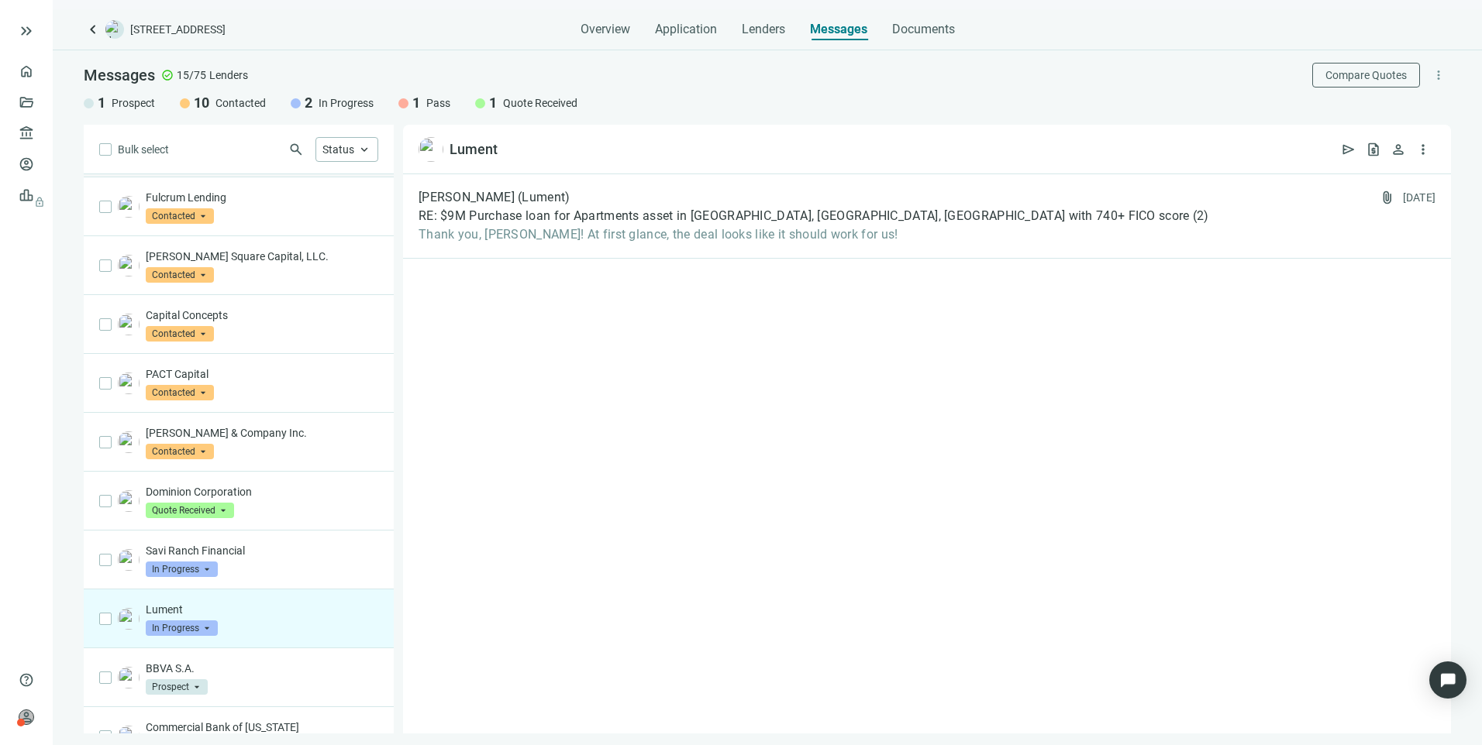
scroll to position [310, 0]
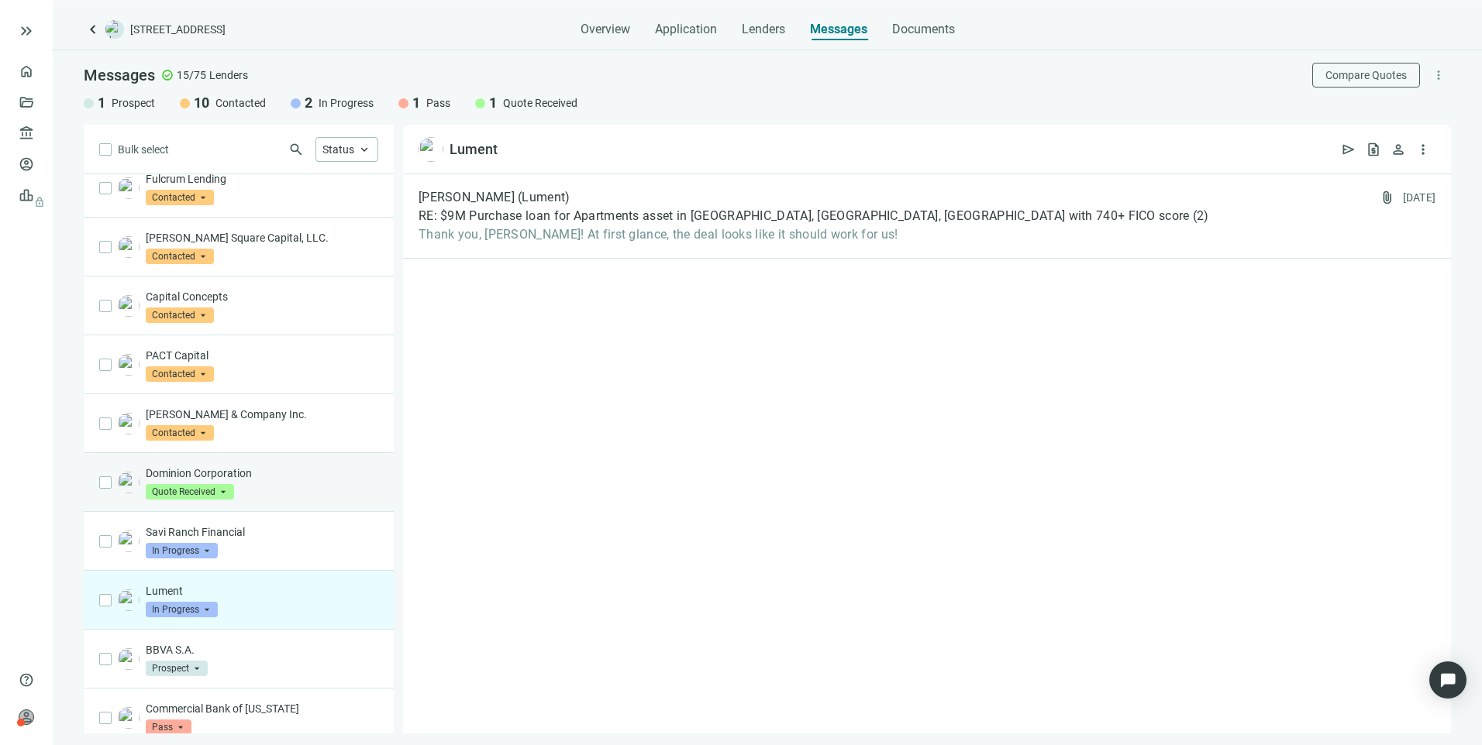
click at [265, 500] on div "Dominion Corporation Quote Received arrow_drop_down" at bounding box center [262, 483] width 232 height 34
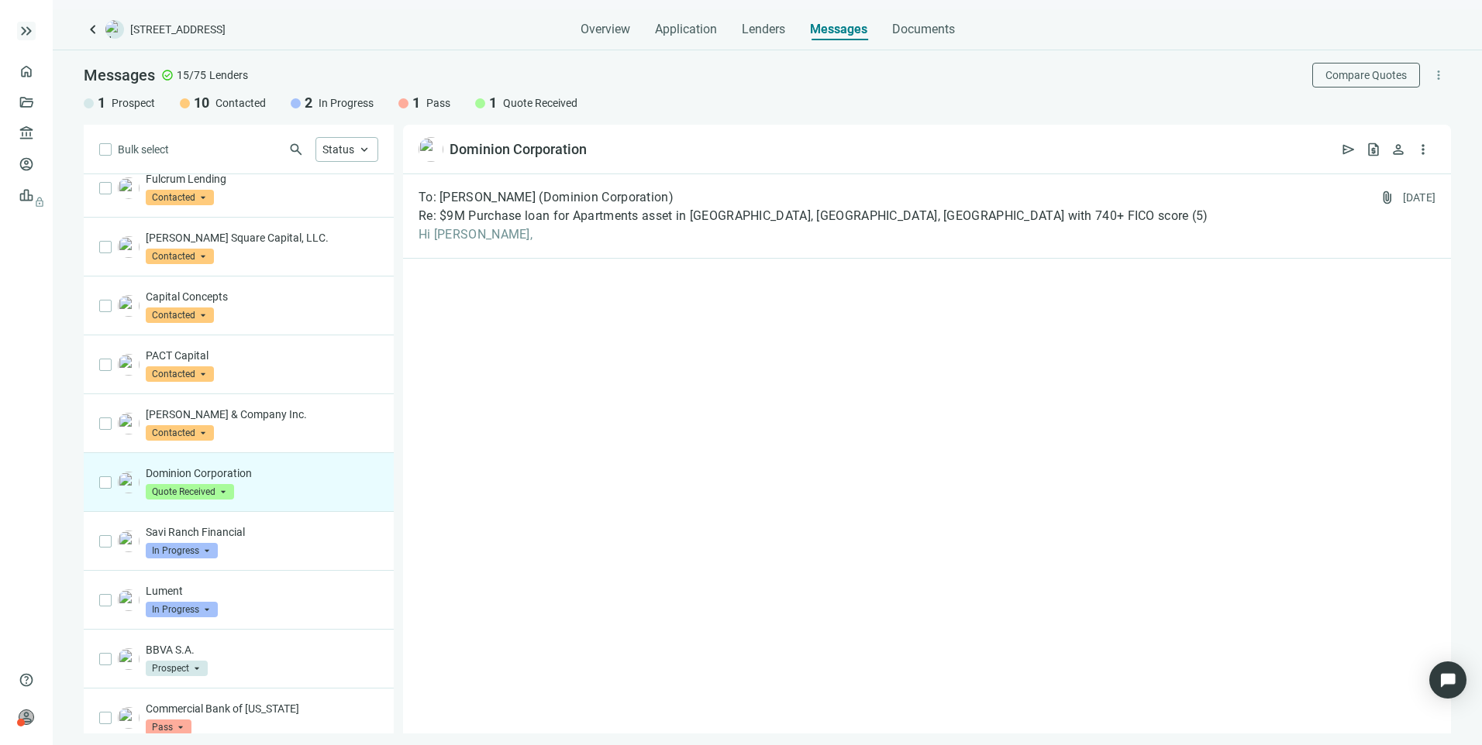
click at [21, 31] on span "keyboard_double_arrow_right" at bounding box center [26, 31] width 19 height 19
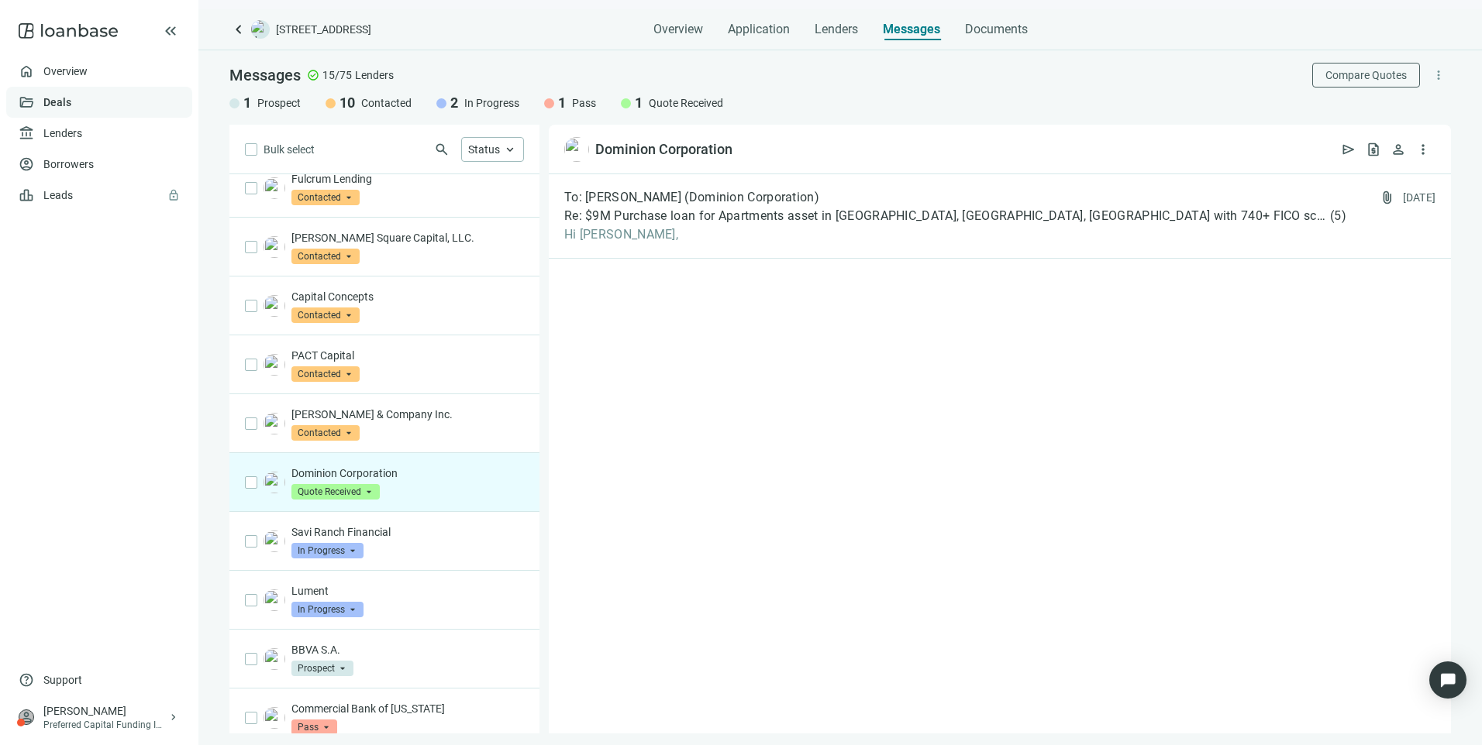
click at [64, 105] on link "Deals" at bounding box center [57, 102] width 28 height 12
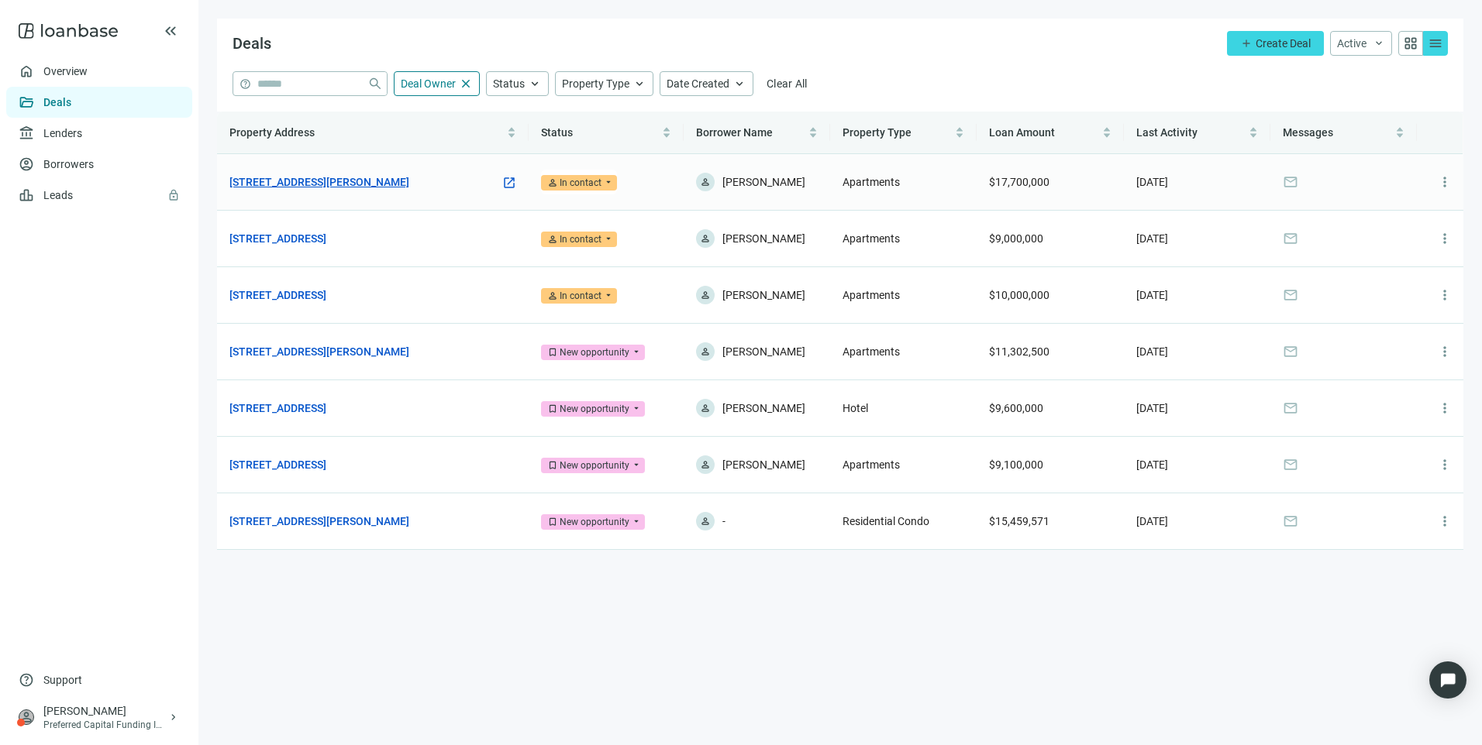
click at [365, 191] on link "[STREET_ADDRESS][PERSON_NAME]" at bounding box center [319, 182] width 180 height 17
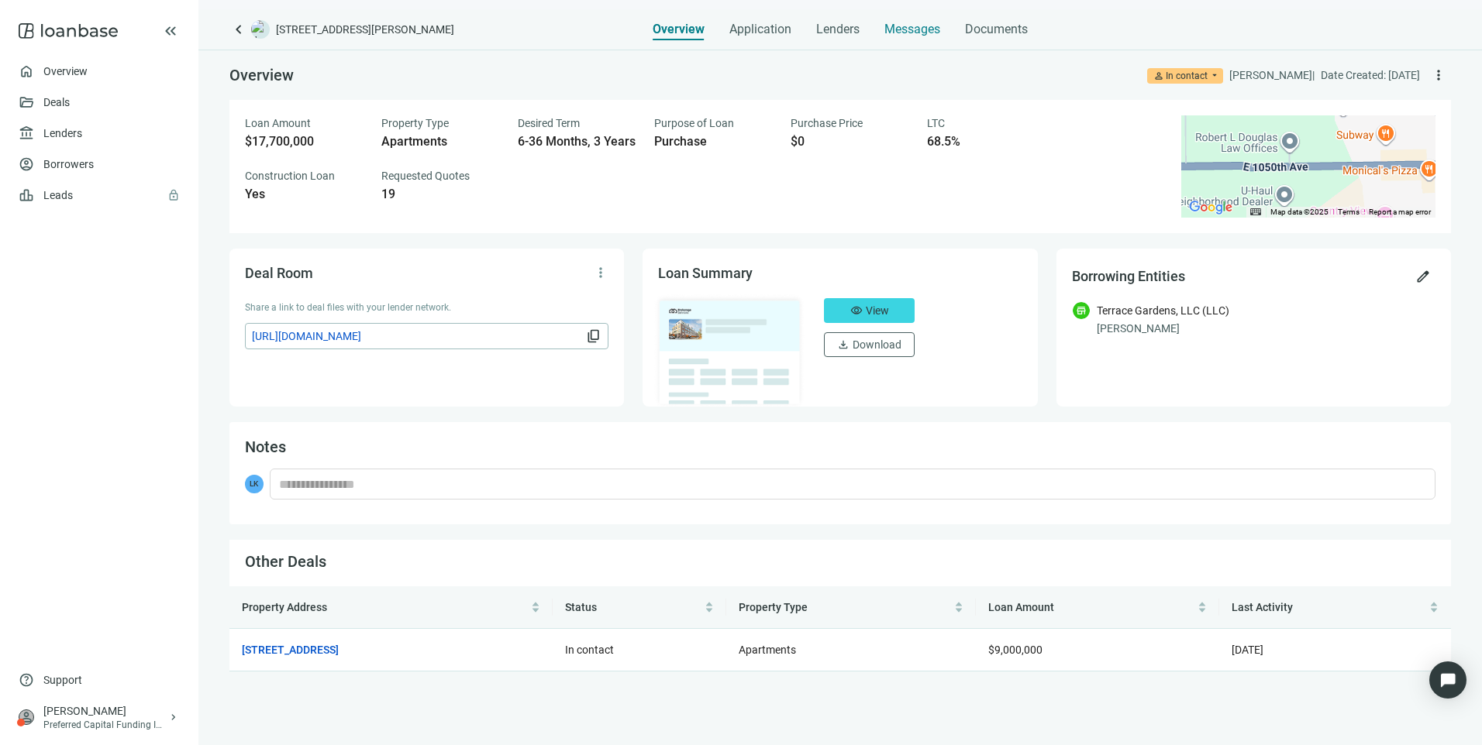
click at [893, 27] on span "Messages" at bounding box center [912, 29] width 56 height 15
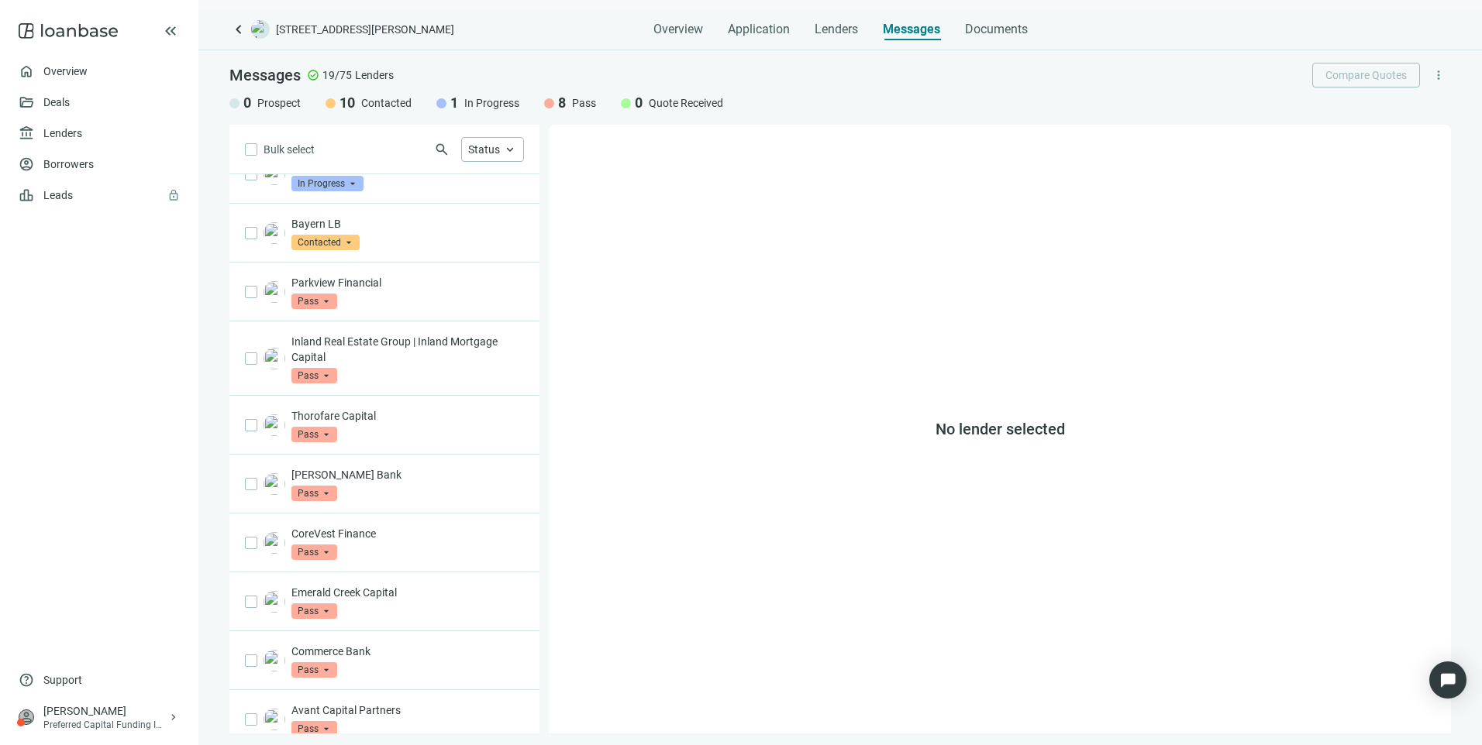
scroll to position [343, 0]
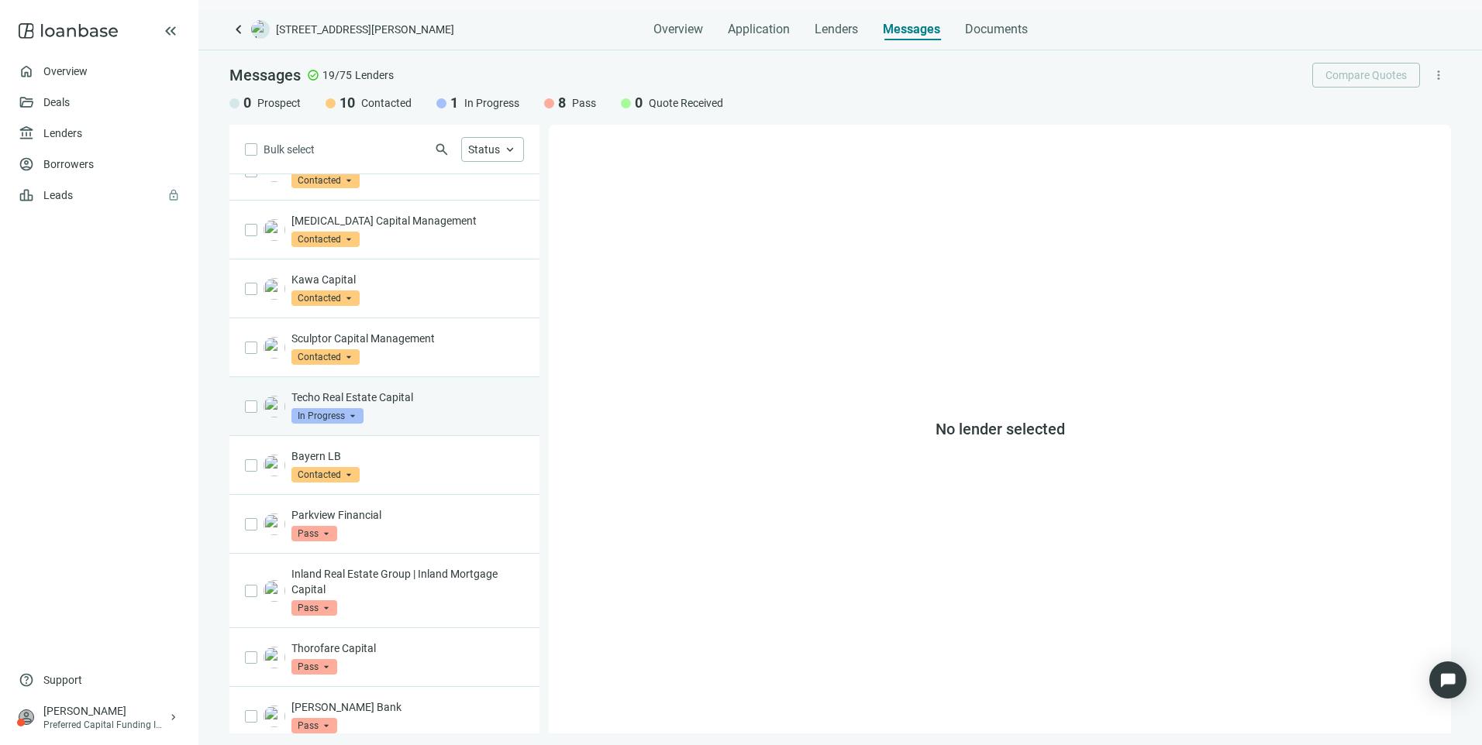
click at [469, 396] on div "Techo Real Estate Capital In Progress arrow_drop_down" at bounding box center [407, 407] width 232 height 34
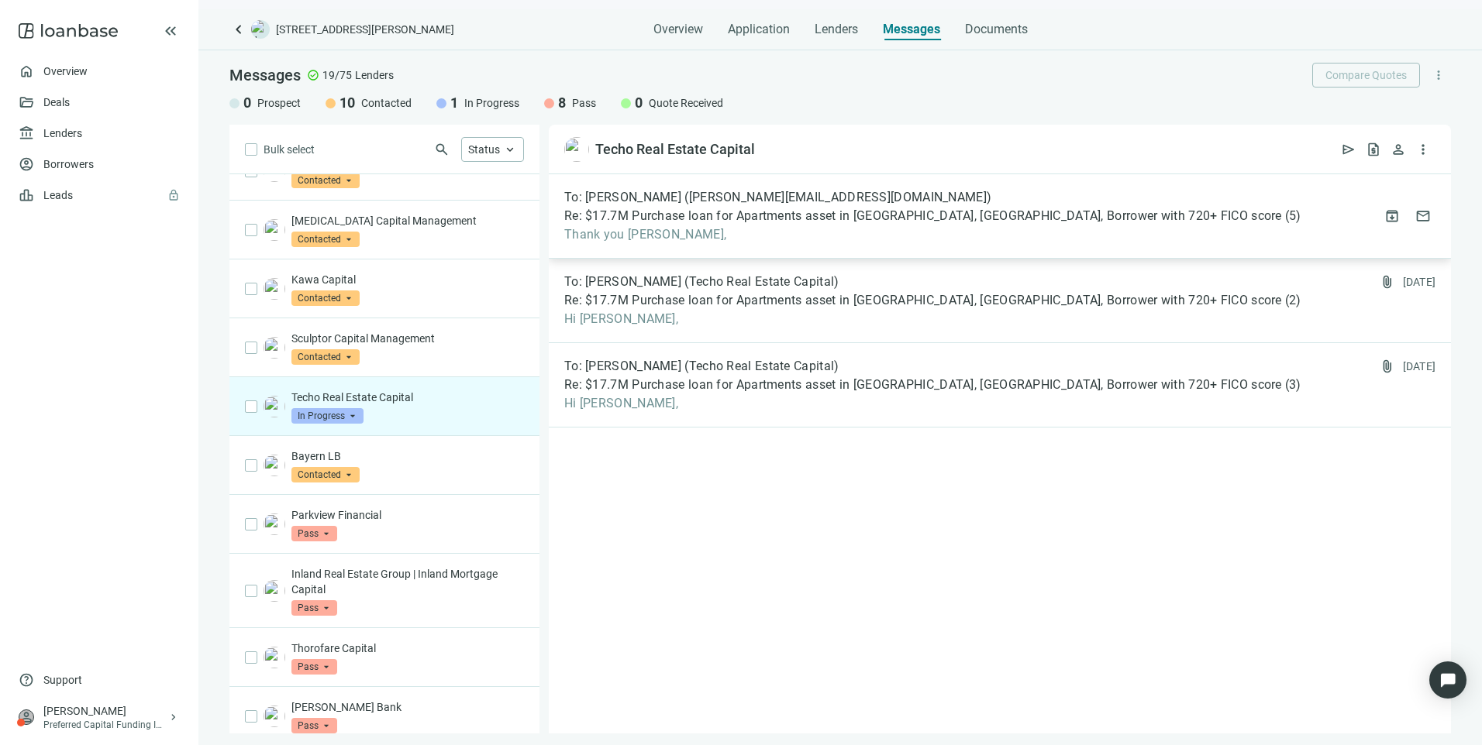
click at [732, 215] on span "Re: $17.7M Purchase loan for Apartments asset in [GEOGRAPHIC_DATA], [GEOGRAPHIC…" at bounding box center [923, 215] width 718 height 15
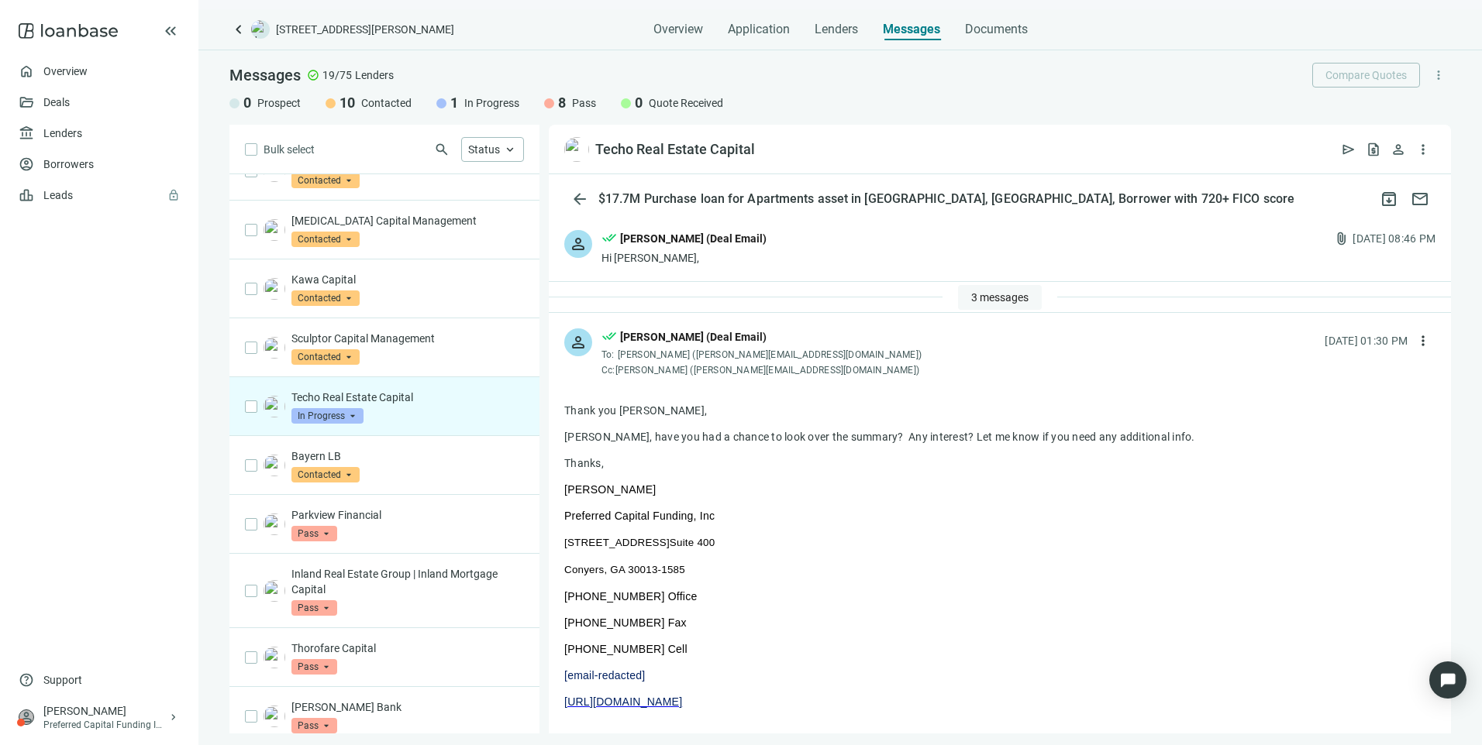
click at [1018, 291] on span "3 messages" at bounding box center [999, 297] width 57 height 12
